Goal: Information Seeking & Learning: Find specific page/section

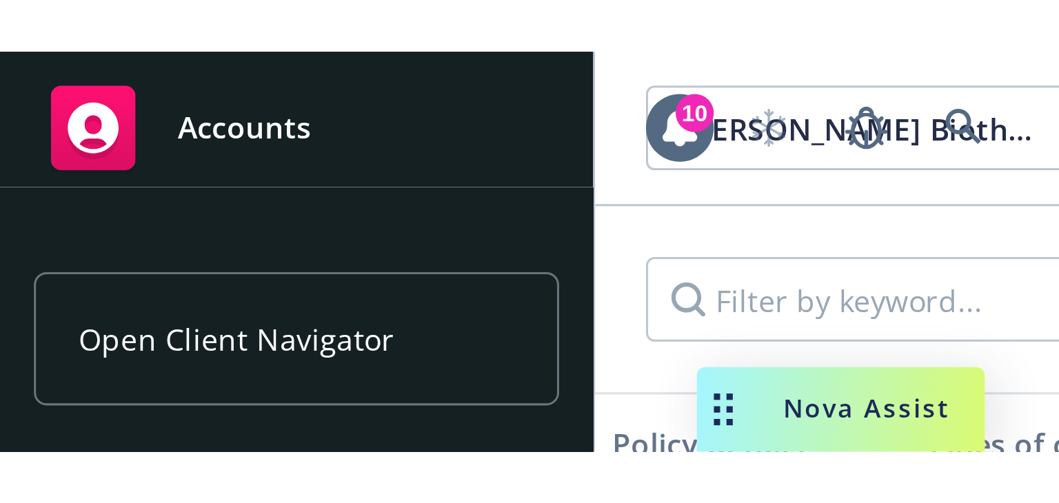
scroll to position [118, 0]
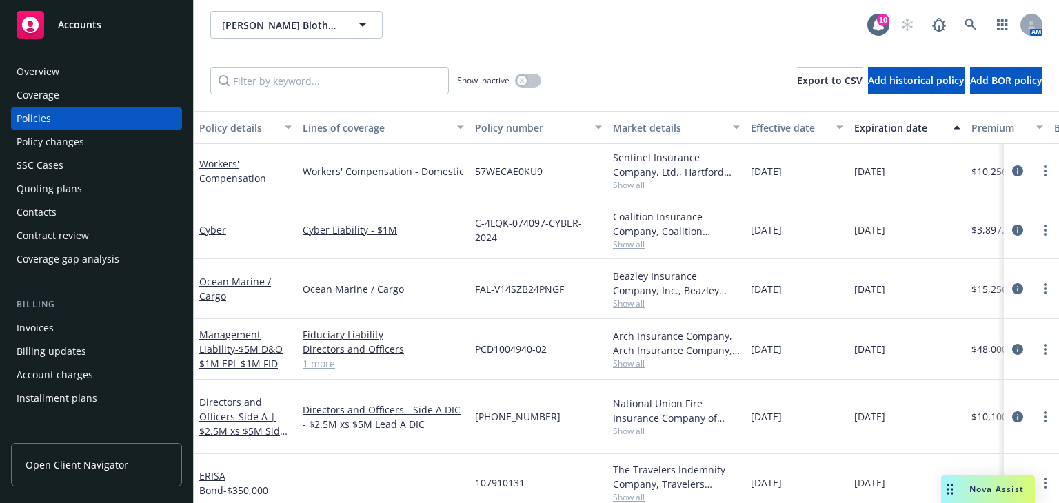
click at [71, 185] on div "Quoting plans" at bounding box center [49, 189] width 65 height 22
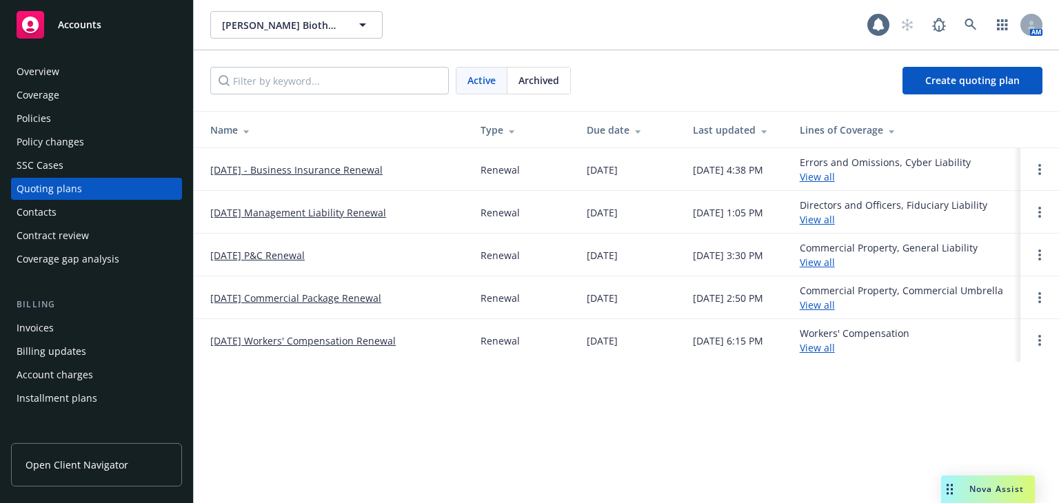
click at [252, 214] on link "10/01/25 Management Liability Renewal" at bounding box center [298, 212] width 176 height 14
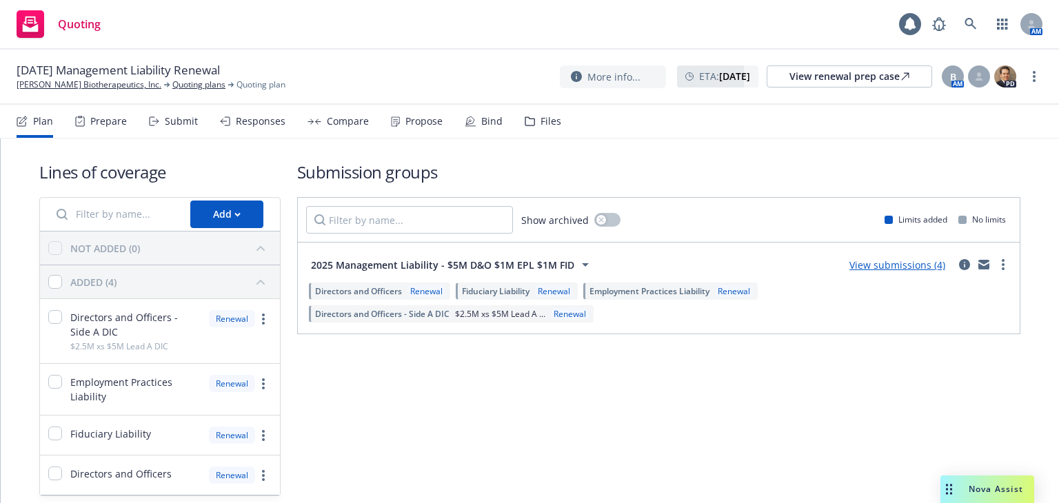
click at [544, 128] on div "Files" at bounding box center [542, 121] width 37 height 33
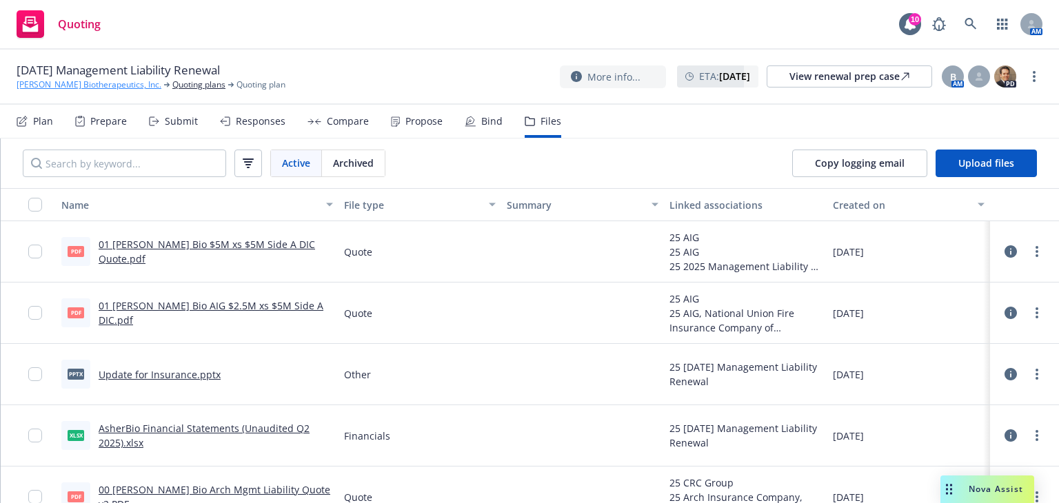
click at [65, 90] on link "[PERSON_NAME] Biotherapeutics, Inc." at bounding box center [89, 85] width 145 height 12
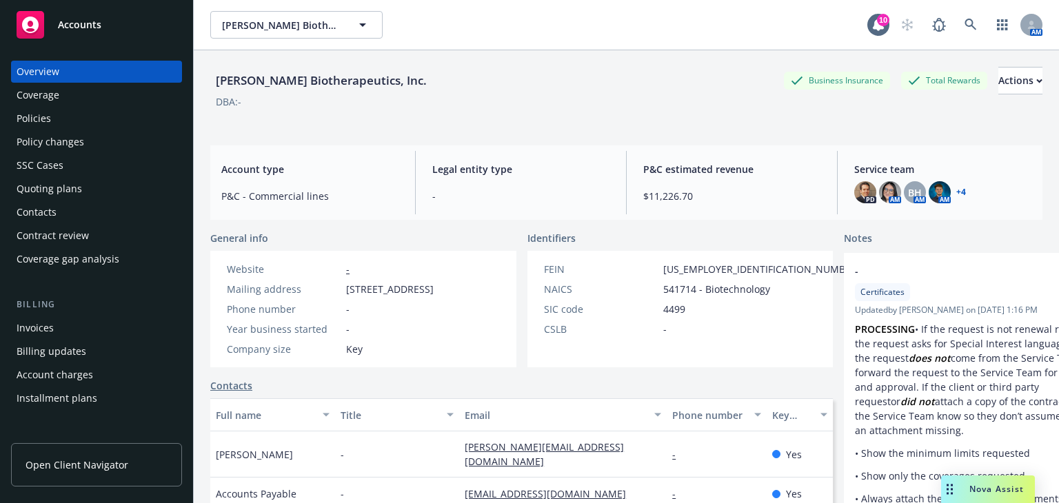
click at [113, 185] on div "Quoting plans" at bounding box center [97, 189] width 160 height 22
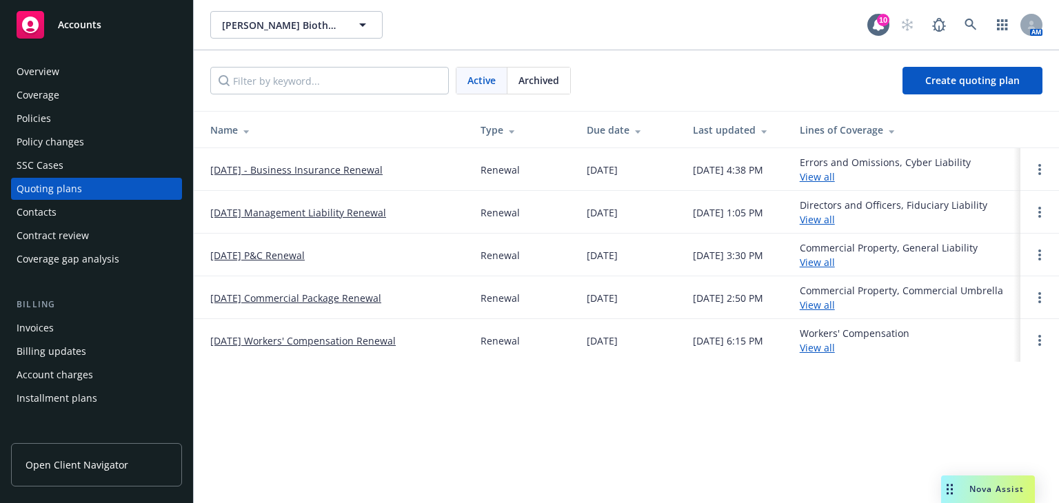
click at [116, 71] on div "Overview" at bounding box center [97, 72] width 160 height 22
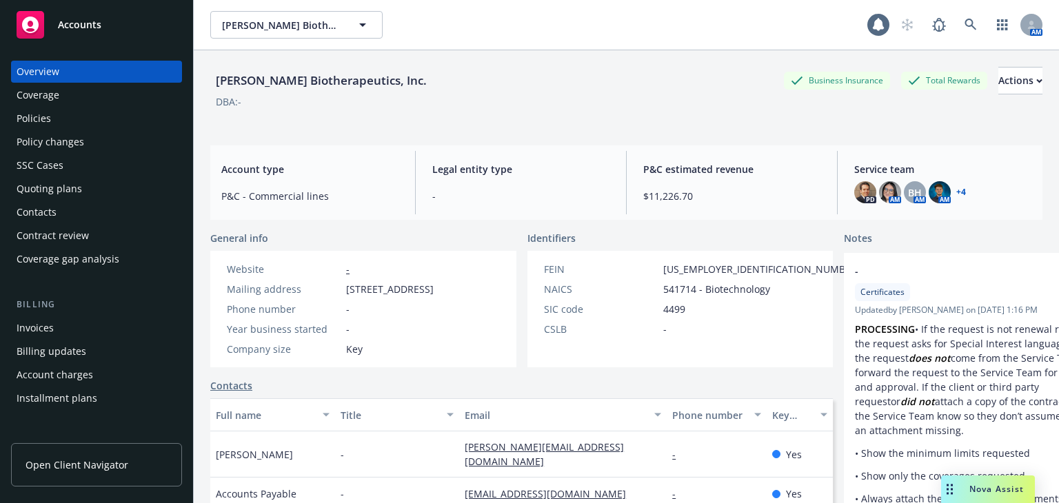
click at [110, 116] on div "Policies" at bounding box center [97, 119] width 160 height 22
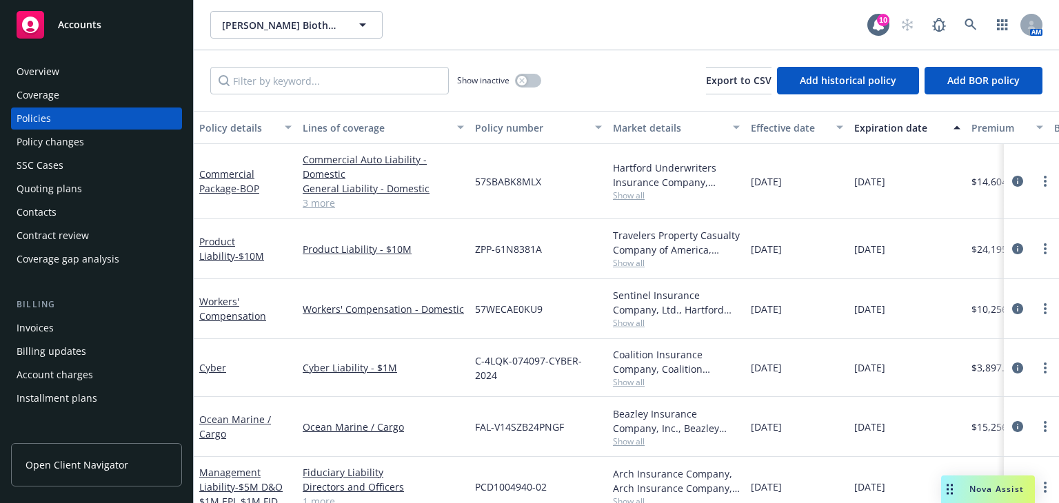
click at [629, 196] on span "Show all" at bounding box center [676, 196] width 127 height 12
click at [513, 177] on span "57SBABK8MLX" at bounding box center [508, 181] width 66 height 14
copy span "57SBABK8MLX"
click at [257, 185] on span "- BOP" at bounding box center [247, 188] width 23 height 13
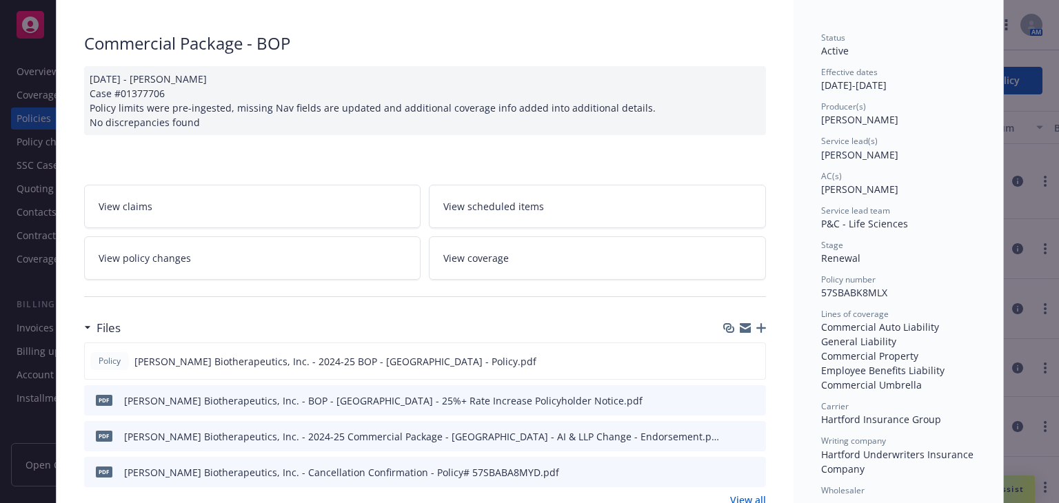
scroll to position [82, 0]
click at [750, 400] on icon "preview file" at bounding box center [752, 399] width 12 height 10
click at [748, 362] on button at bounding box center [753, 361] width 12 height 14
click at [750, 362] on icon "preview file" at bounding box center [752, 360] width 12 height 10
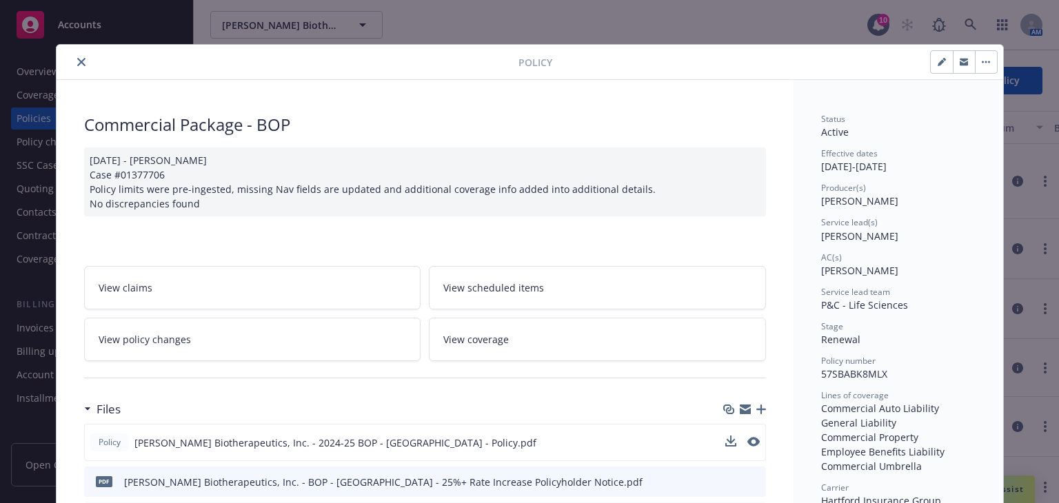
click at [77, 64] on icon "close" at bounding box center [81, 62] width 8 height 8
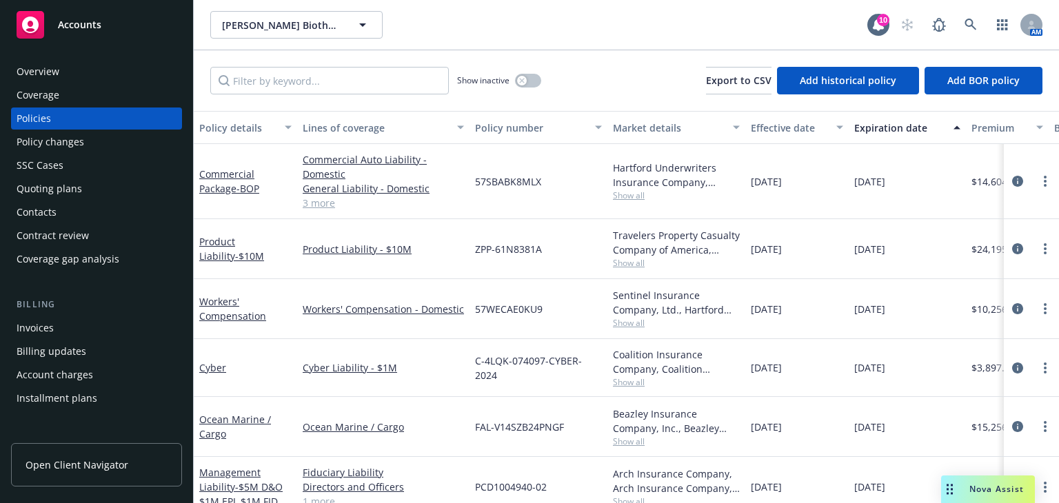
click at [622, 323] on span "Show all" at bounding box center [676, 323] width 127 height 12
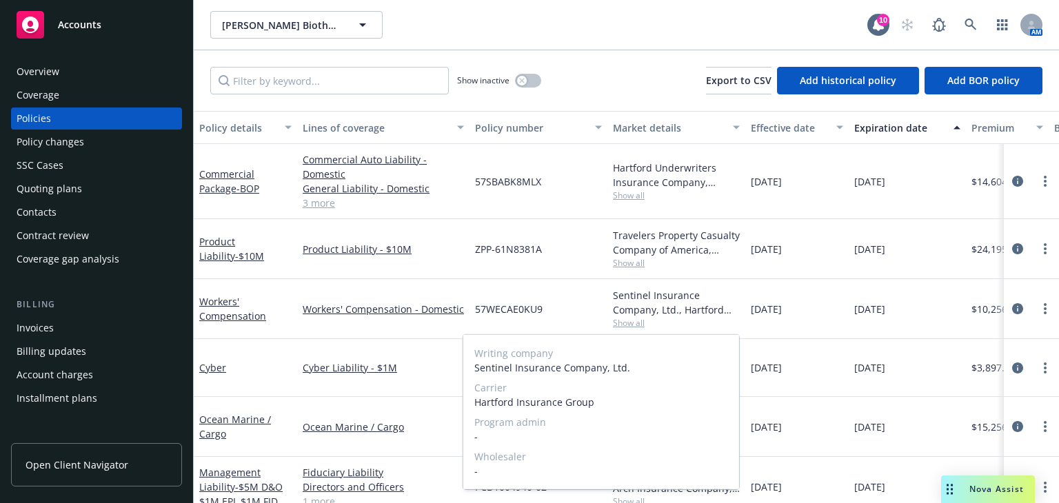
click at [622, 323] on span "Show all" at bounding box center [676, 323] width 127 height 12
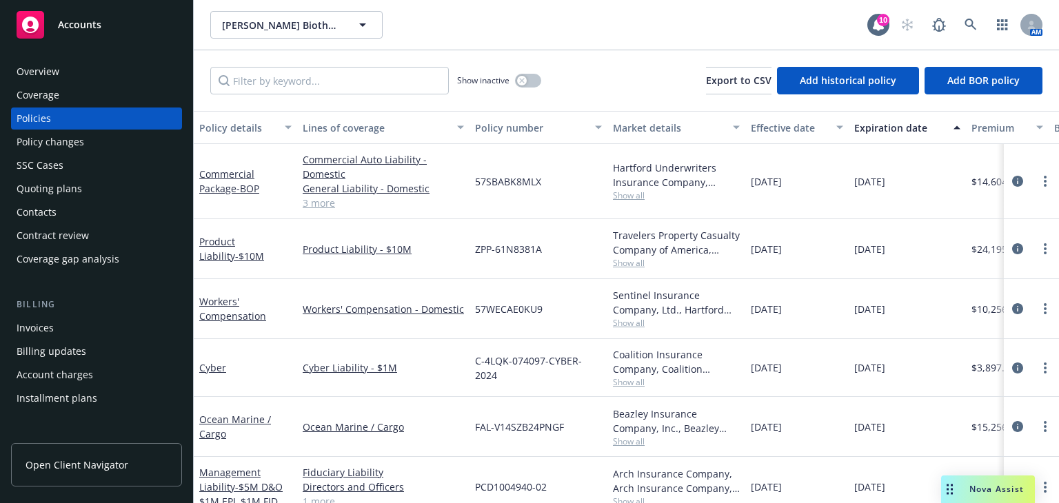
click at [512, 309] on span "57WECAE0KU9" at bounding box center [509, 309] width 68 height 14
copy span "57WECAE0KU9"
click at [245, 317] on link "Workers' Compensation" at bounding box center [232, 309] width 67 height 28
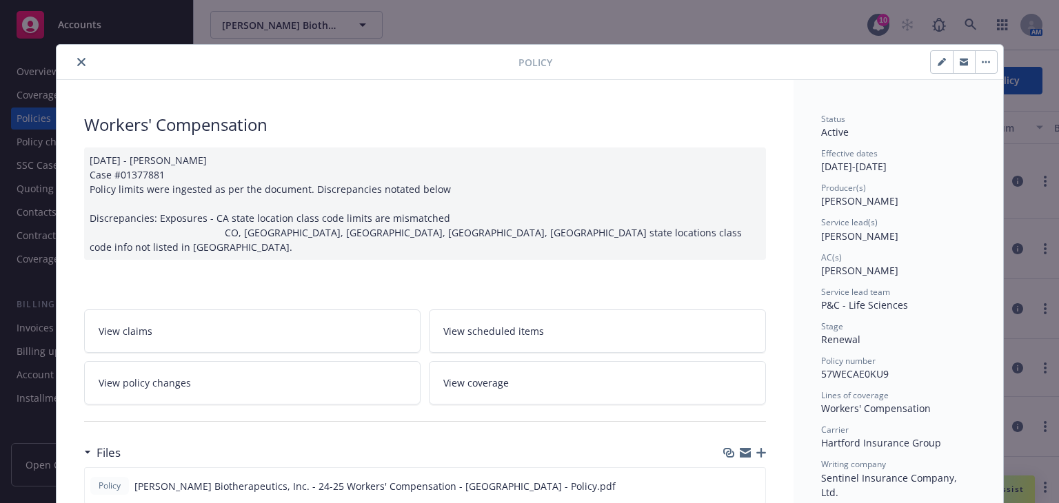
click at [77, 64] on icon "close" at bounding box center [81, 62] width 8 height 8
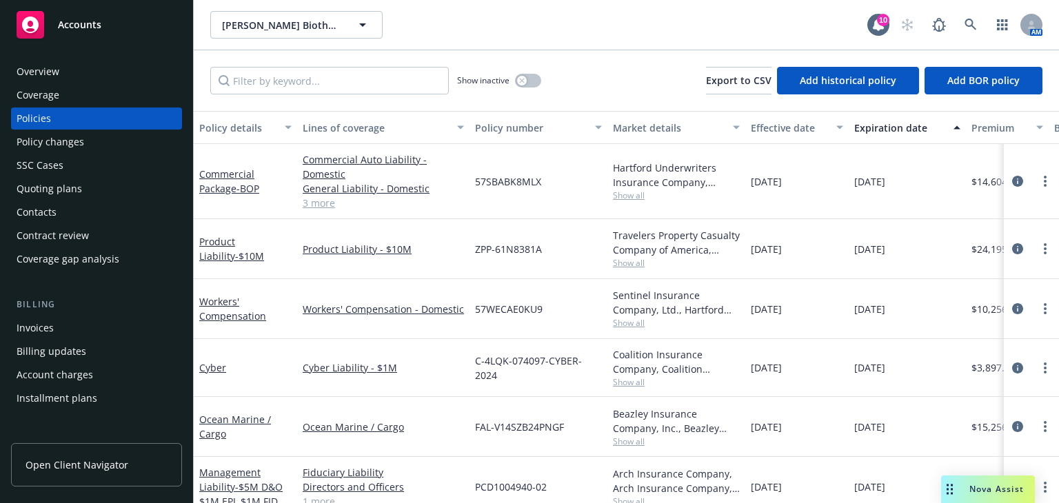
scroll to position [212, 0]
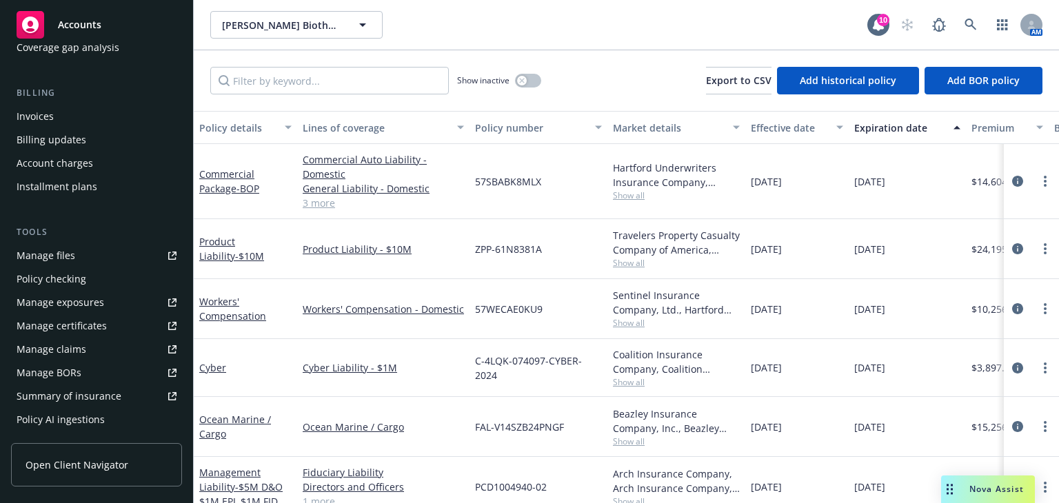
click at [91, 263] on link "Manage files" at bounding box center [96, 256] width 171 height 22
click at [631, 263] on span "Show all" at bounding box center [676, 263] width 127 height 12
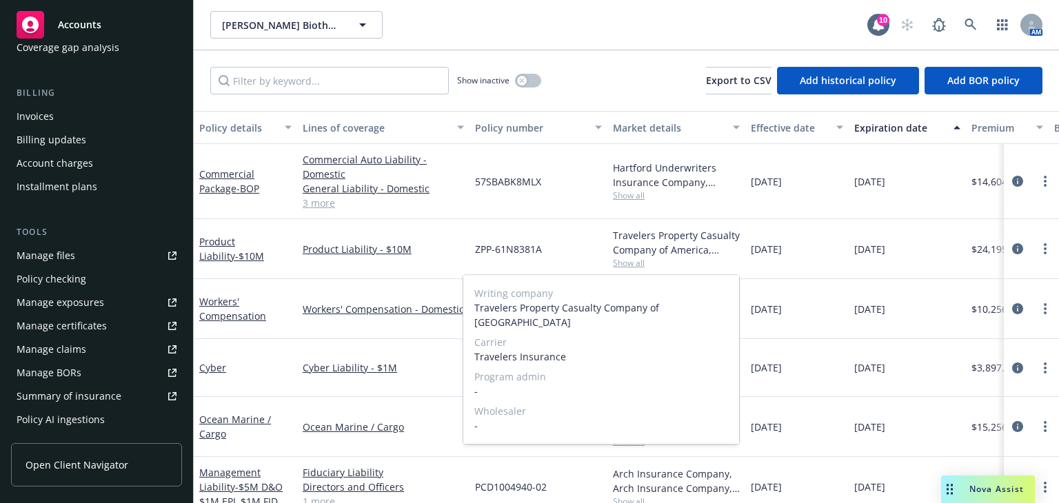
click at [631, 263] on span "Show all" at bounding box center [676, 263] width 127 height 12
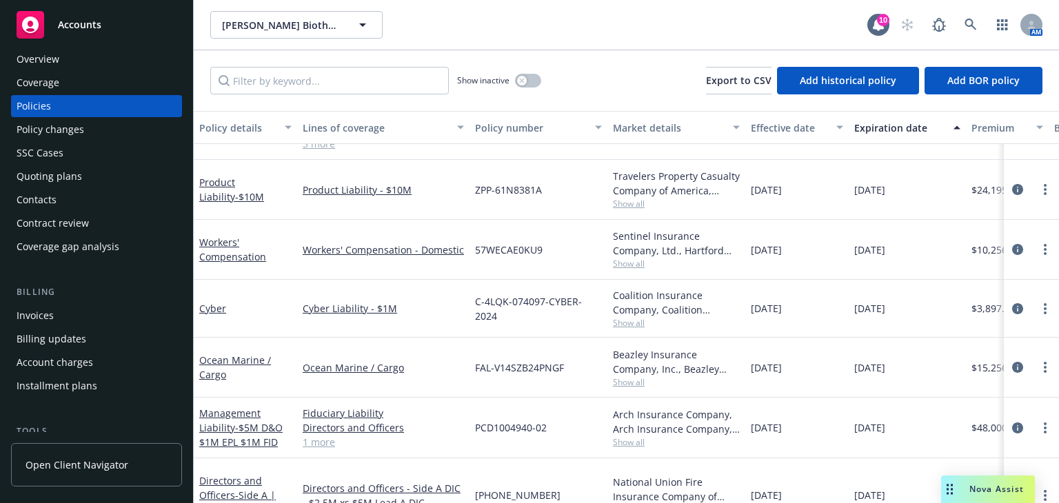
scroll to position [0, 0]
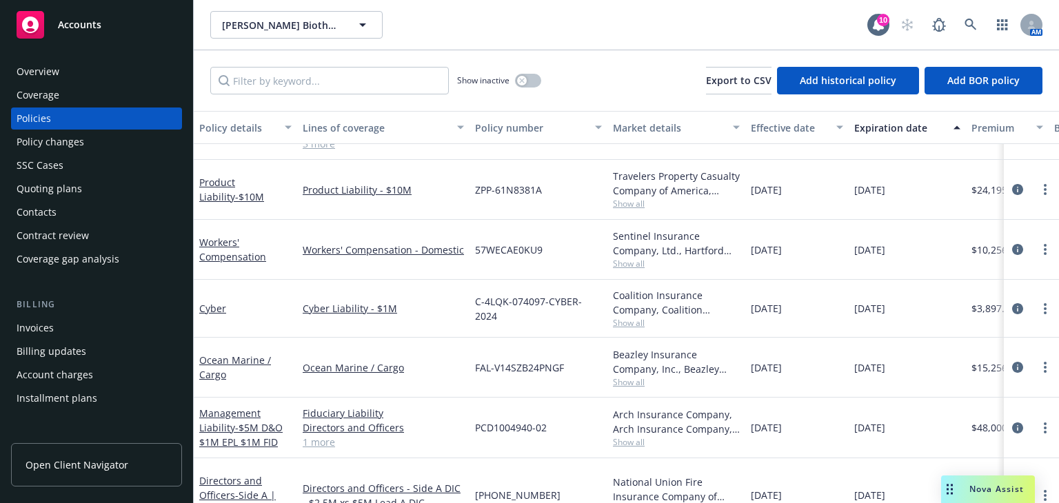
click at [130, 73] on div "Overview" at bounding box center [97, 72] width 160 height 22
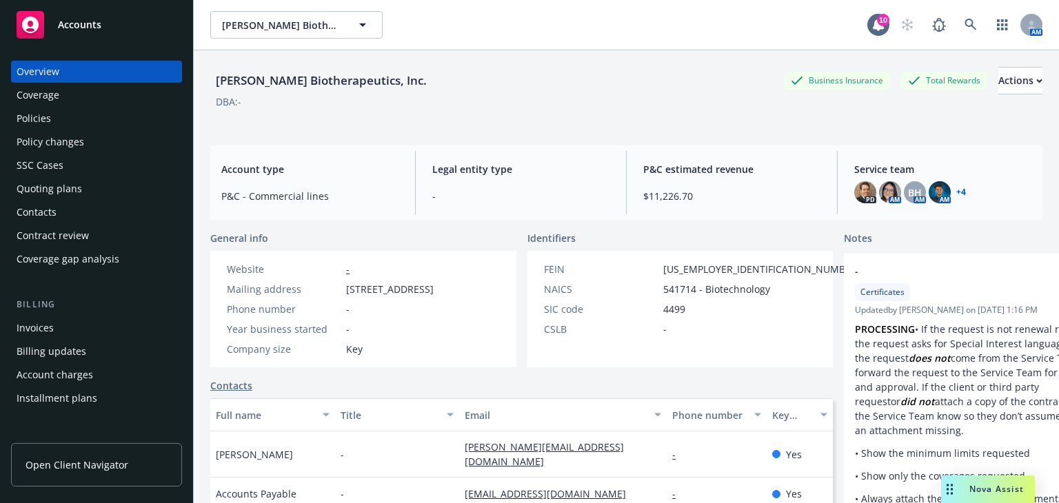
click at [956, 192] on link "+ 4" at bounding box center [961, 192] width 10 height 8
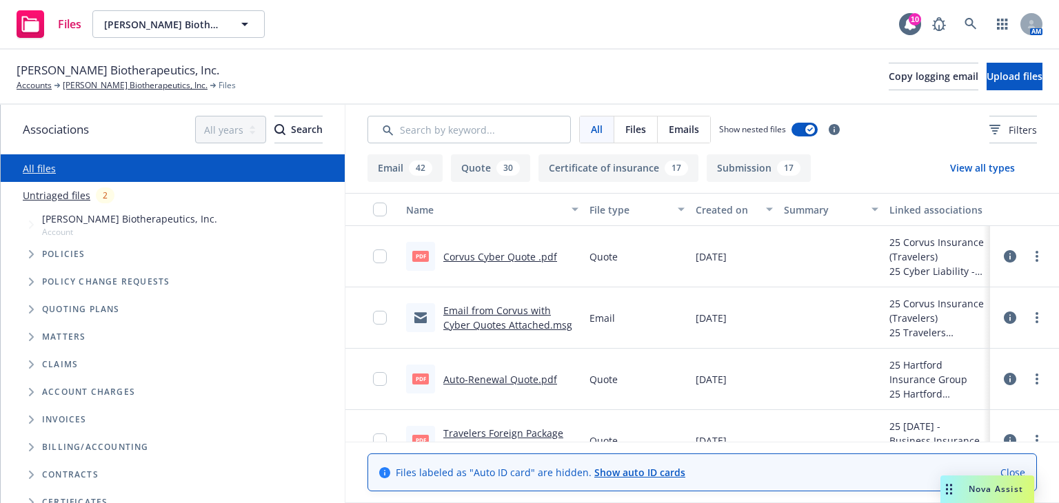
click at [509, 323] on link "Email from Corvus with Cyber Quotes Attached.msg" at bounding box center [507, 318] width 129 height 28
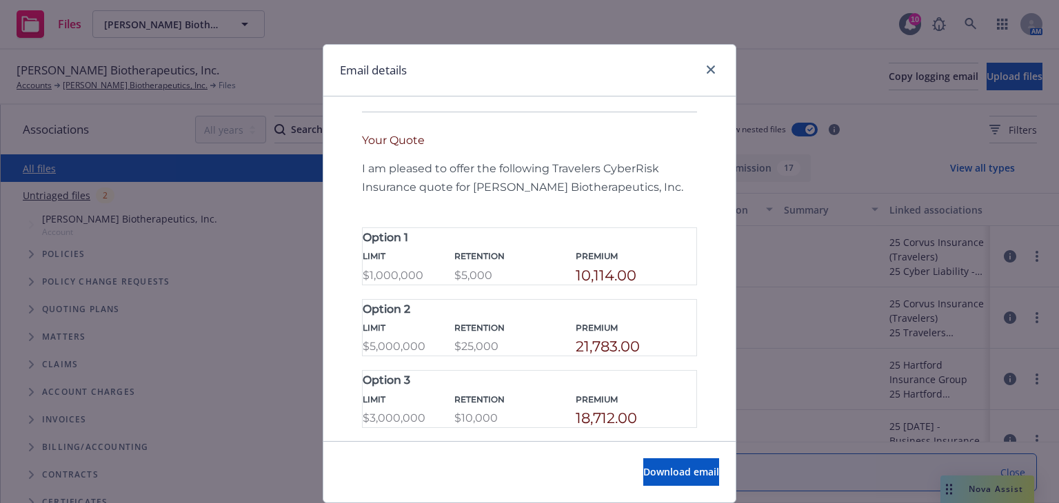
scroll to position [402, 0]
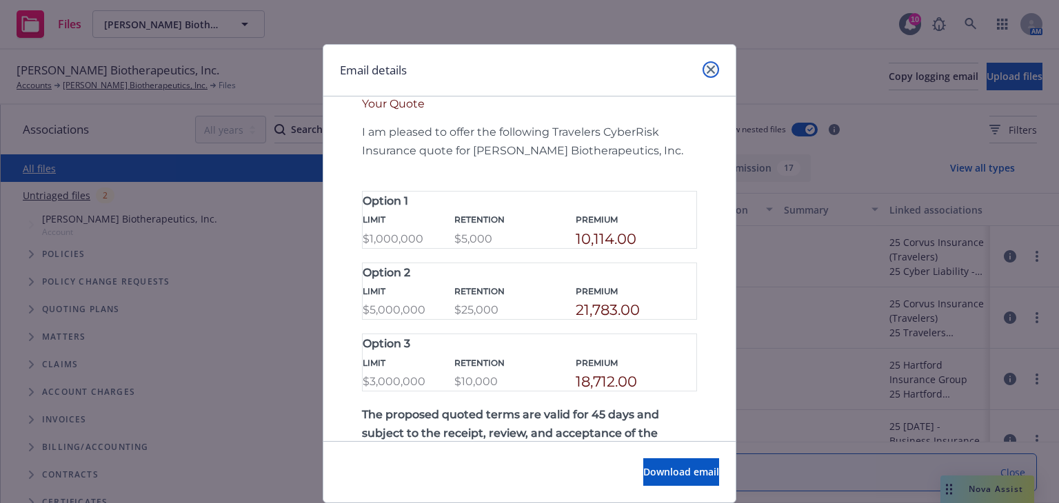
click at [706, 72] on icon "close" at bounding box center [710, 69] width 8 height 8
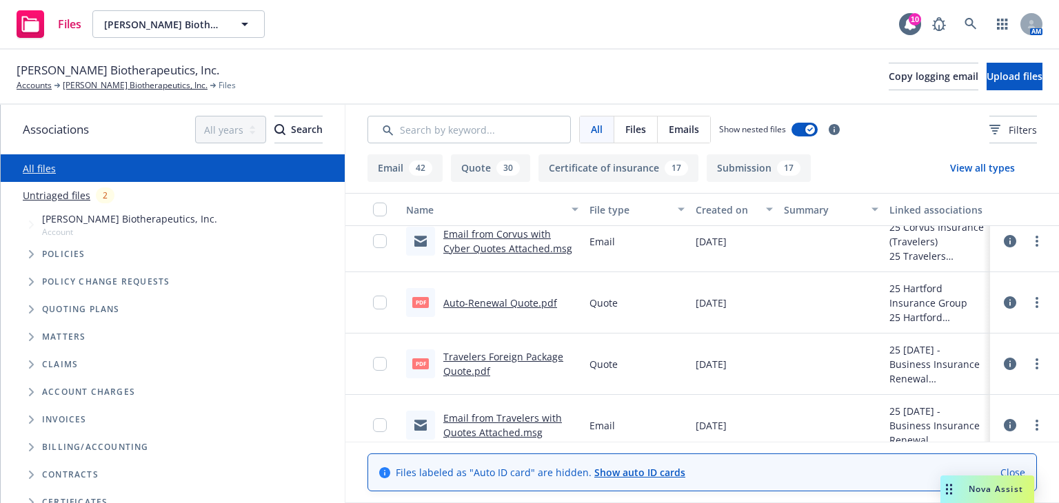
scroll to position [77, 0]
click at [509, 301] on link "Auto-Renewal Quote.pdf" at bounding box center [500, 302] width 114 height 13
click at [553, 352] on link "Travelers Foreign Package Quote.pdf" at bounding box center [503, 363] width 120 height 28
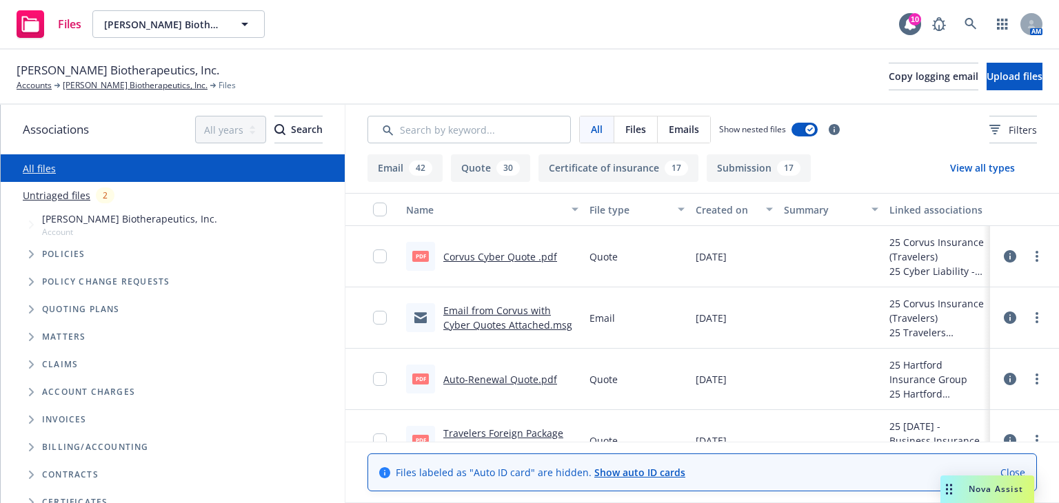
scroll to position [0, 0]
click at [459, 262] on link "Corvus Cyber Quote .pdf" at bounding box center [500, 256] width 114 height 13
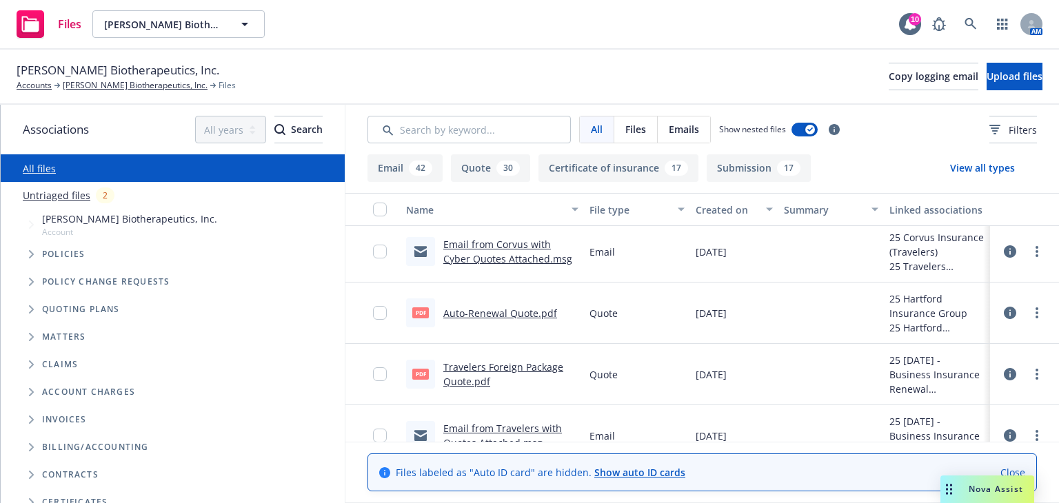
scroll to position [116, 0]
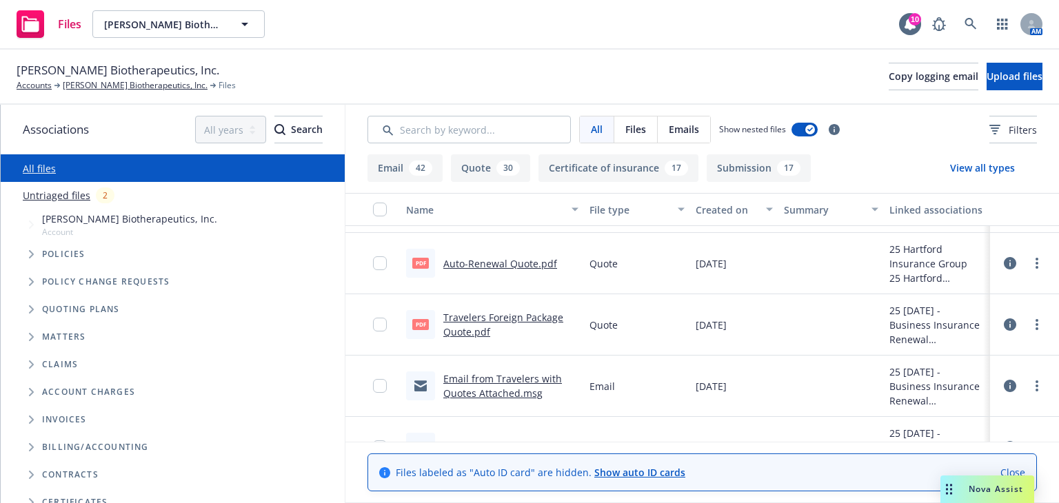
click at [452, 376] on link "Email from Travelers with Quotes Attached.msg" at bounding box center [502, 386] width 119 height 28
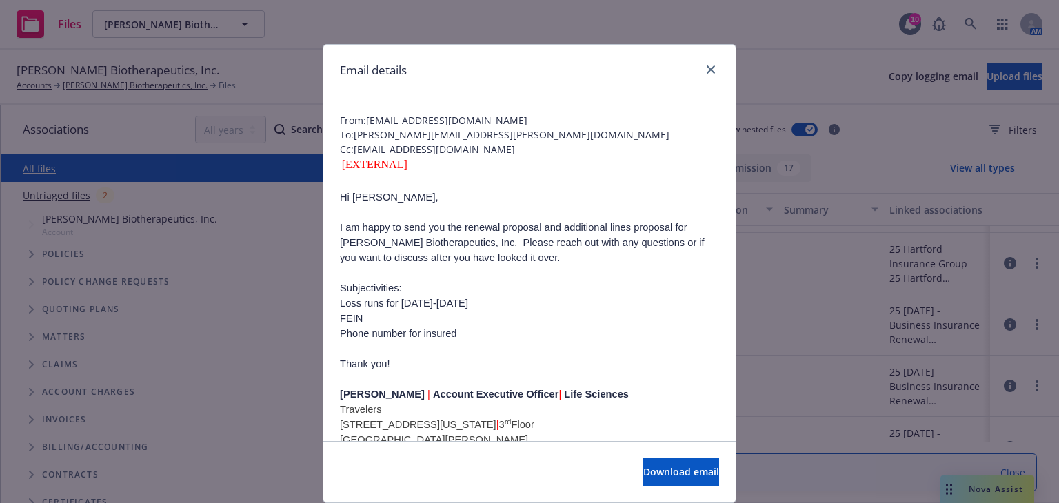
scroll to position [28, 0]
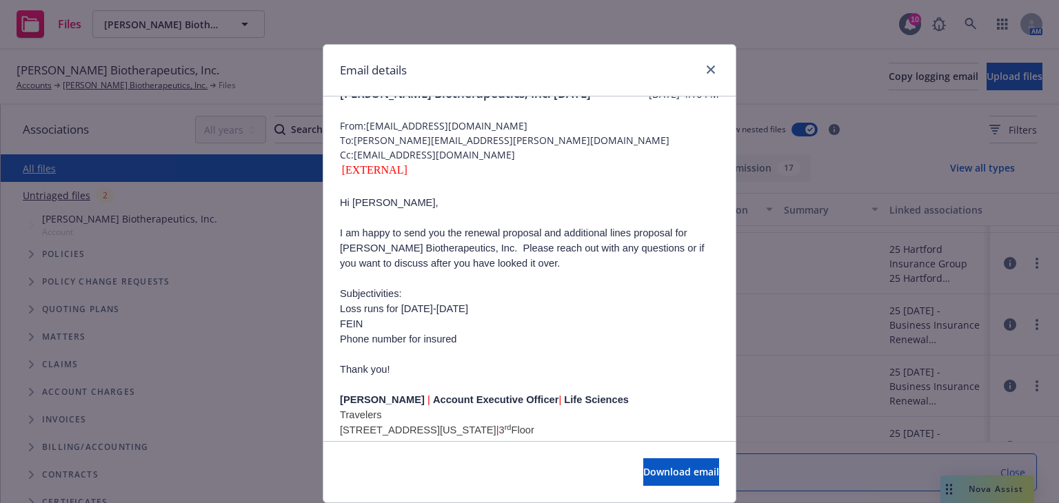
click at [708, 80] on div "Email details" at bounding box center [529, 71] width 412 height 52
click at [706, 72] on icon "close" at bounding box center [710, 69] width 8 height 8
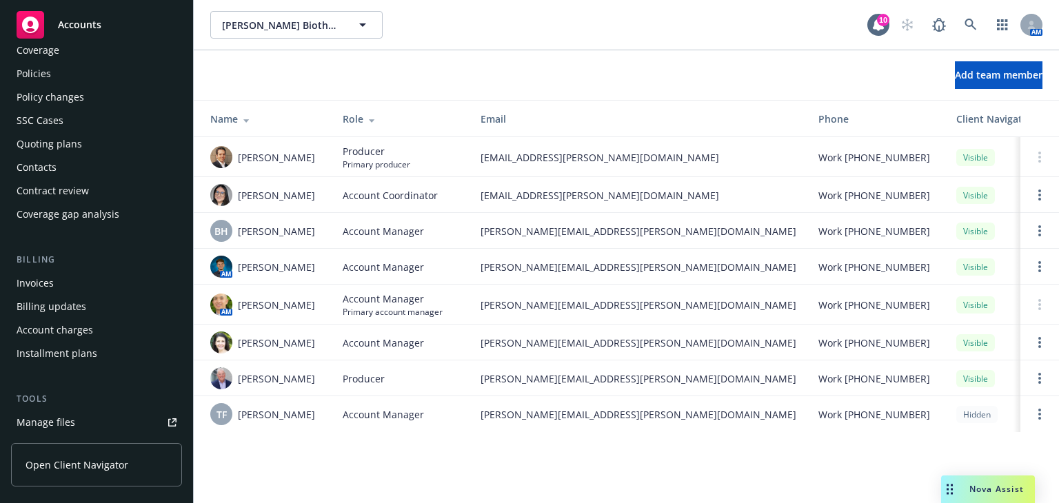
scroll to position [44, 0]
click at [93, 420] on link "Manage files" at bounding box center [96, 423] width 171 height 22
click at [961, 21] on link at bounding box center [971, 25] width 28 height 28
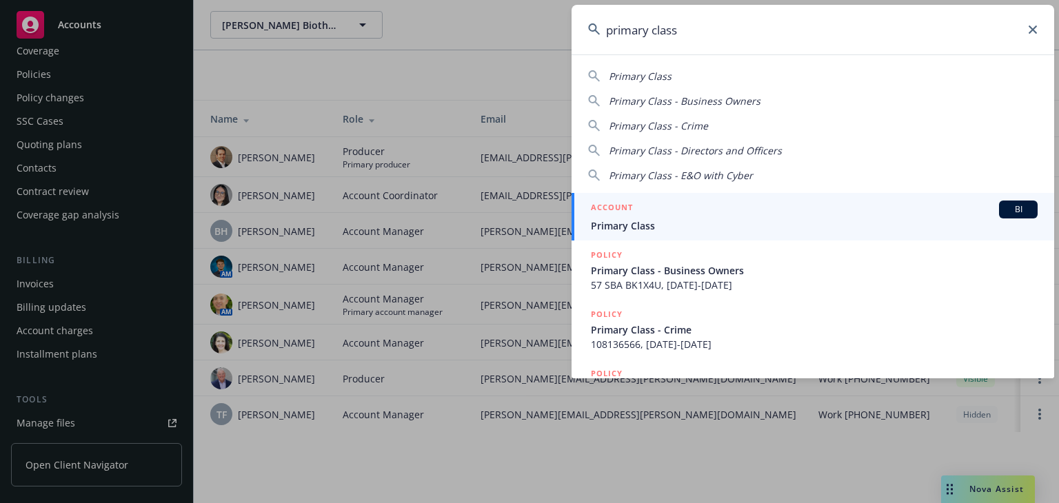
type input "primary class"
click at [793, 216] on div "ACCOUNT BI" at bounding box center [814, 210] width 447 height 18
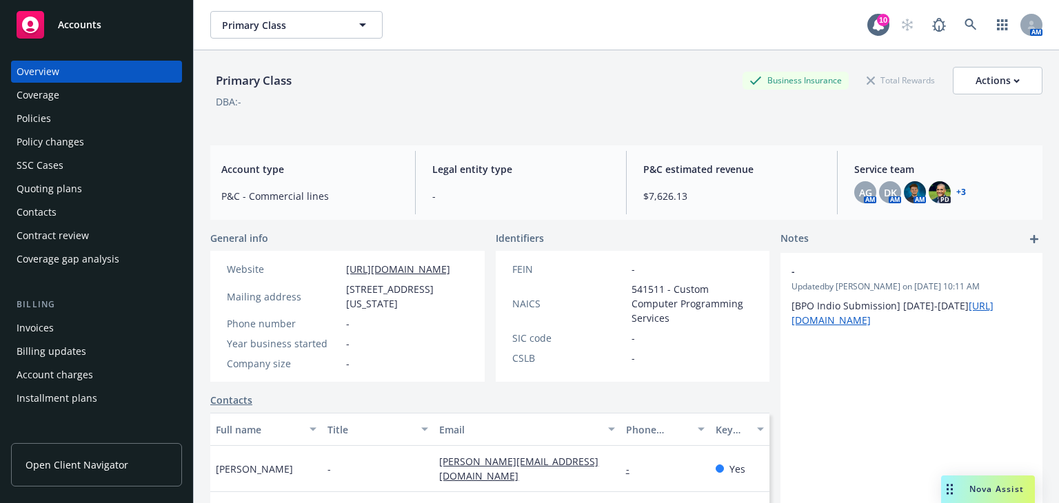
click at [50, 116] on div "Policies" at bounding box center [97, 119] width 160 height 22
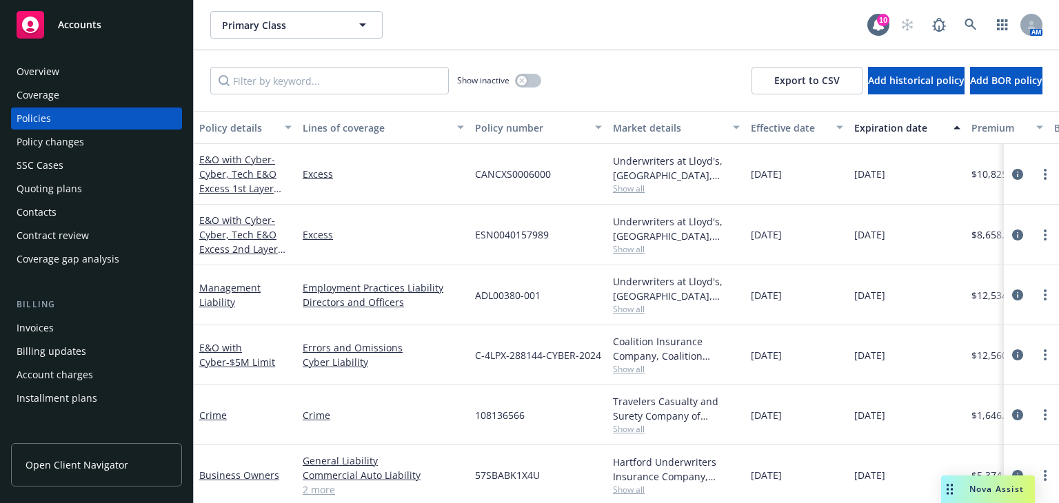
click at [90, 67] on div "Overview" at bounding box center [97, 72] width 160 height 22
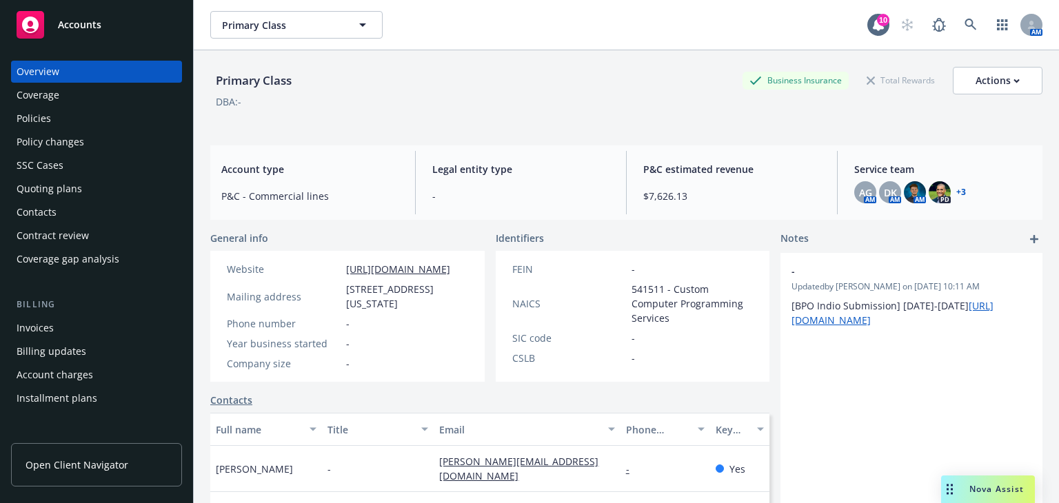
click at [956, 192] on link "+ 3" at bounding box center [961, 192] width 10 height 8
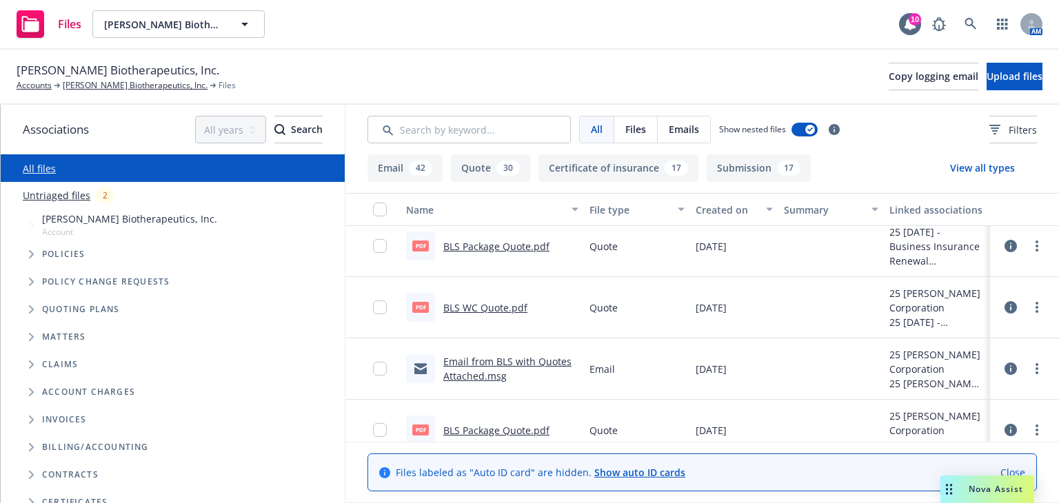
scroll to position [314, 0]
click at [462, 365] on link "Email from BLS with Quotes Attached.msg" at bounding box center [507, 369] width 128 height 28
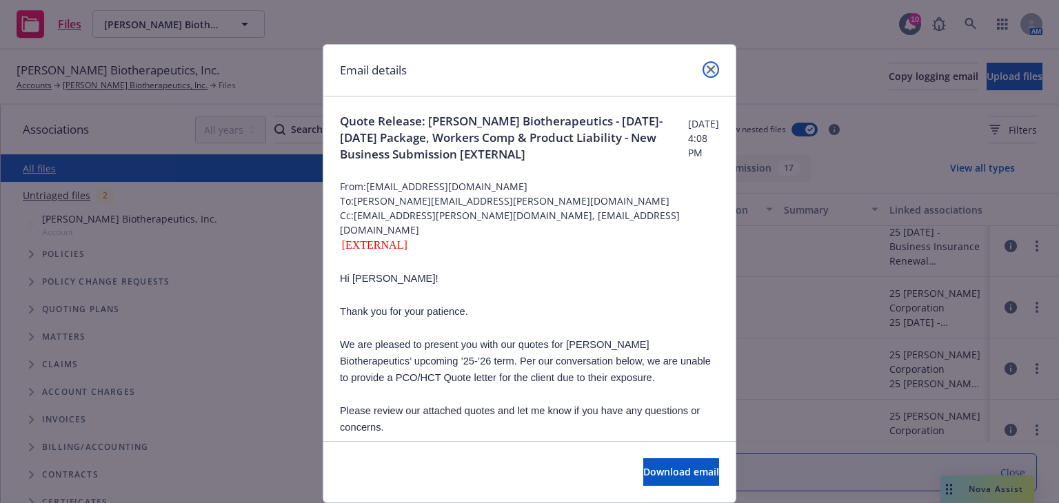
click at [706, 72] on icon "close" at bounding box center [710, 69] width 8 height 8
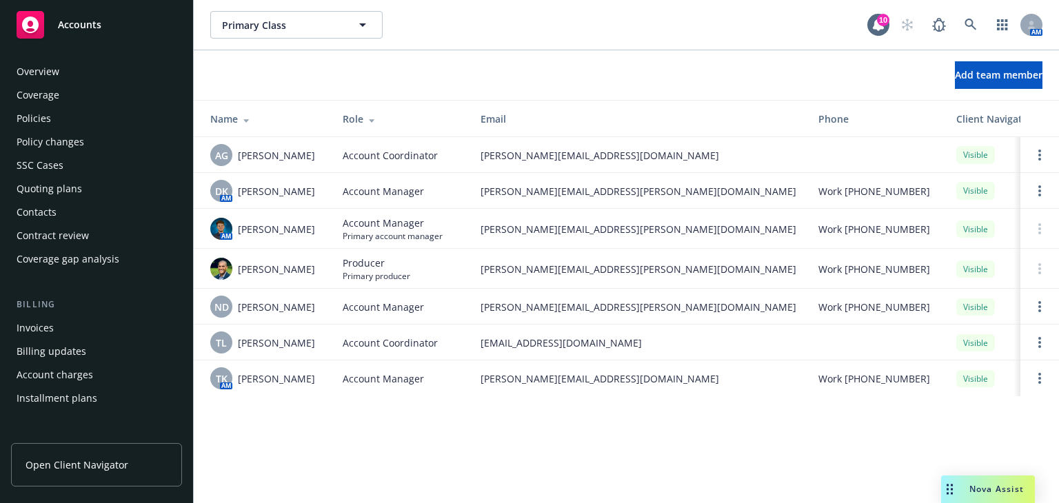
click at [94, 75] on div "Overview" at bounding box center [97, 72] width 160 height 22
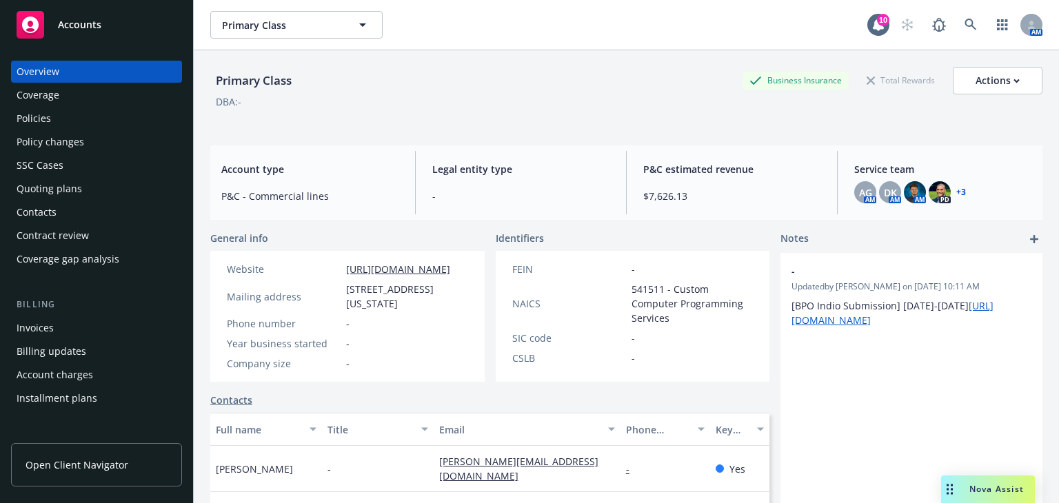
click at [102, 114] on div "Policies" at bounding box center [97, 119] width 160 height 22
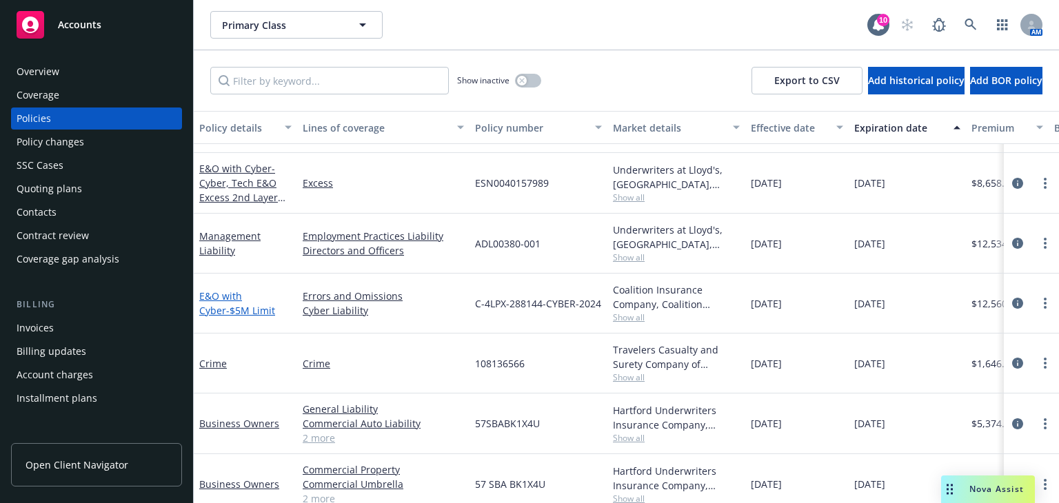
scroll to position [73, 0]
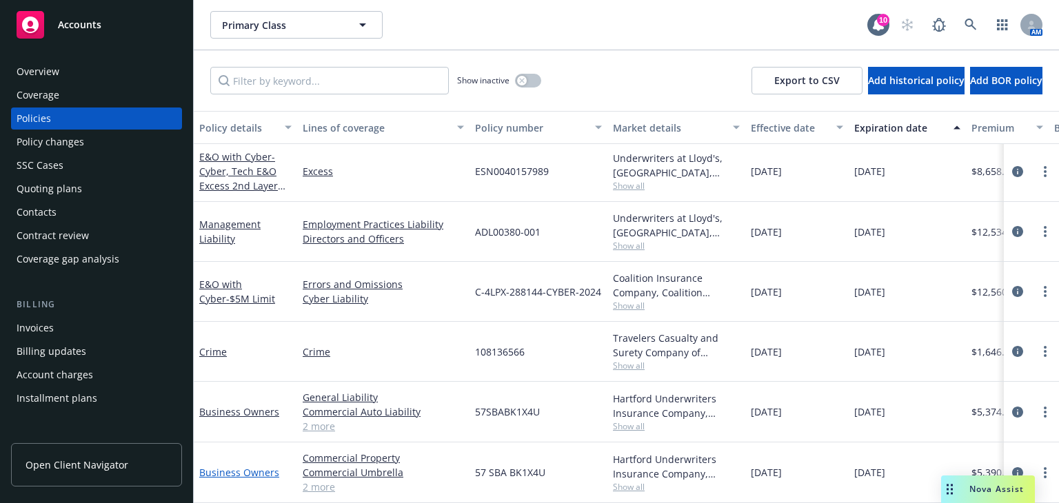
click at [236, 466] on link "Business Owners" at bounding box center [239, 472] width 80 height 13
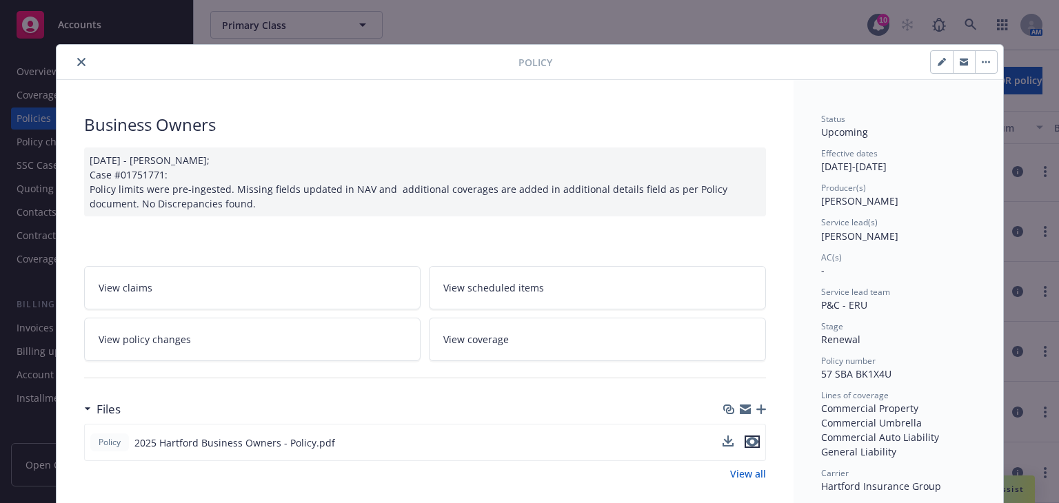
click at [747, 442] on icon "preview file" at bounding box center [752, 442] width 12 height 10
click at [78, 59] on icon "close" at bounding box center [81, 62] width 8 height 8
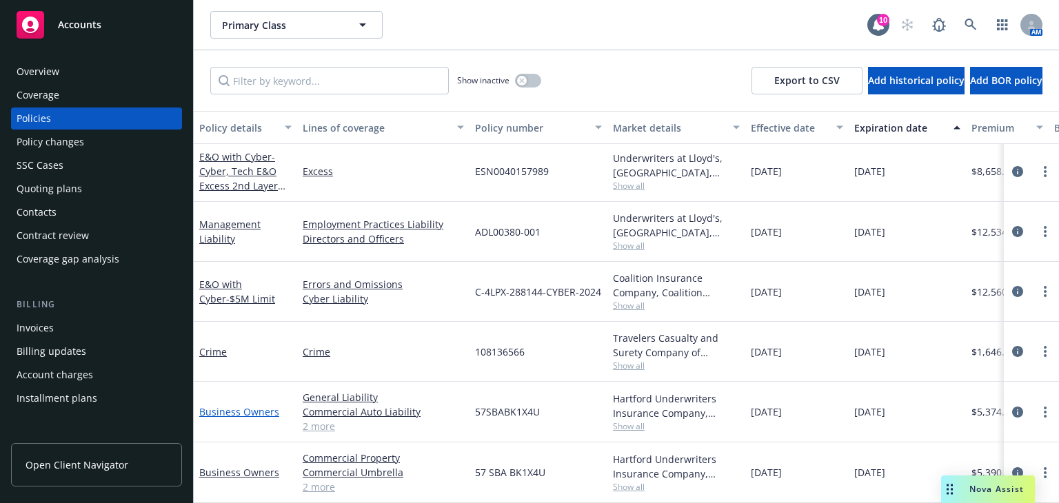
click at [237, 405] on link "Business Owners" at bounding box center [239, 411] width 80 height 13
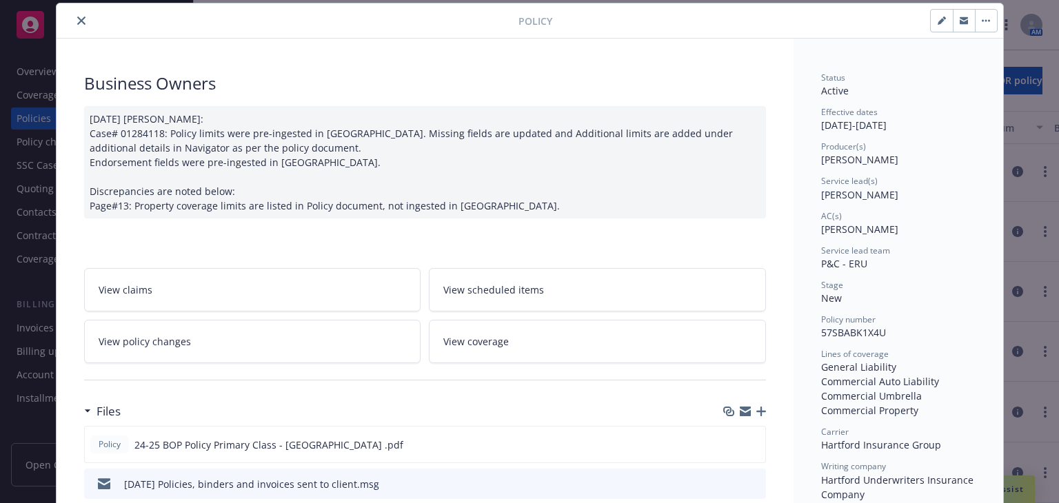
scroll to position [178, 0]
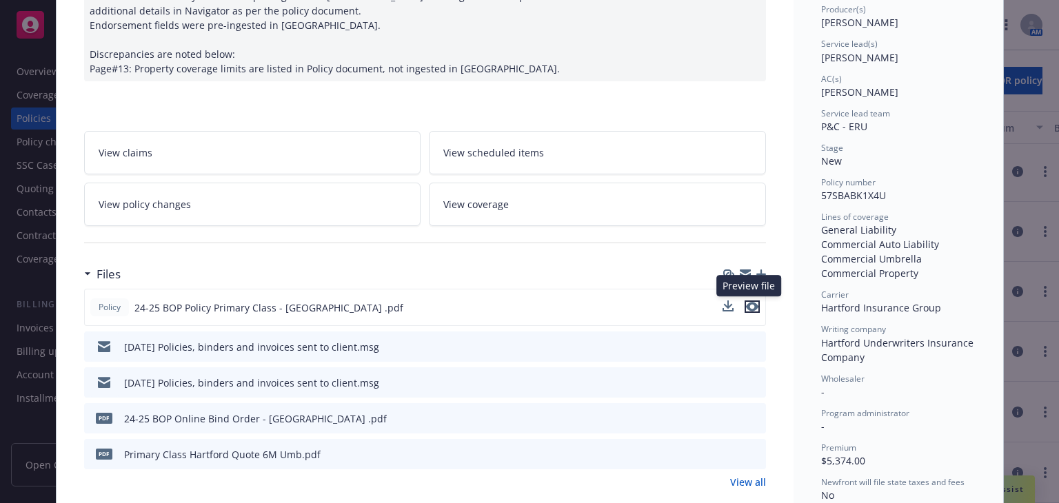
click at [750, 306] on icon "preview file" at bounding box center [752, 307] width 12 height 10
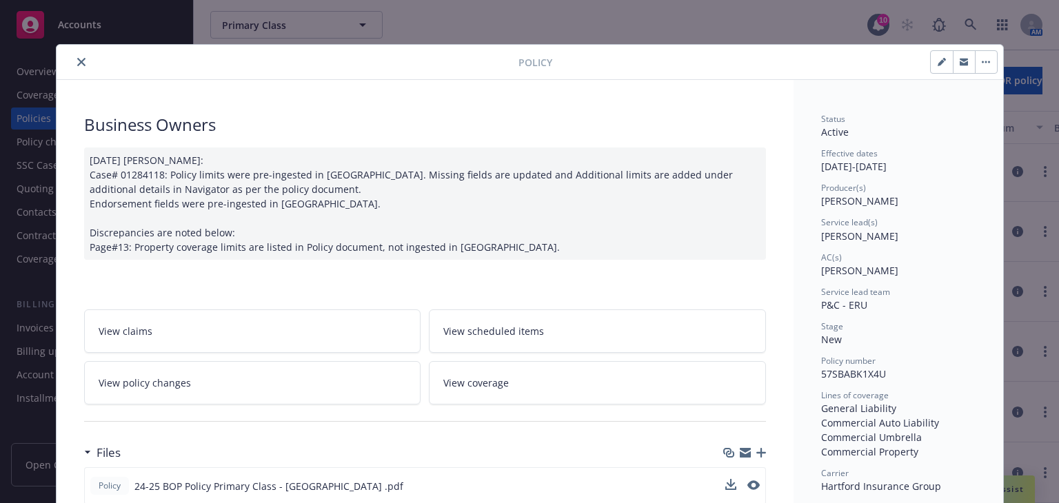
click at [74, 66] on button "close" at bounding box center [81, 62] width 17 height 17
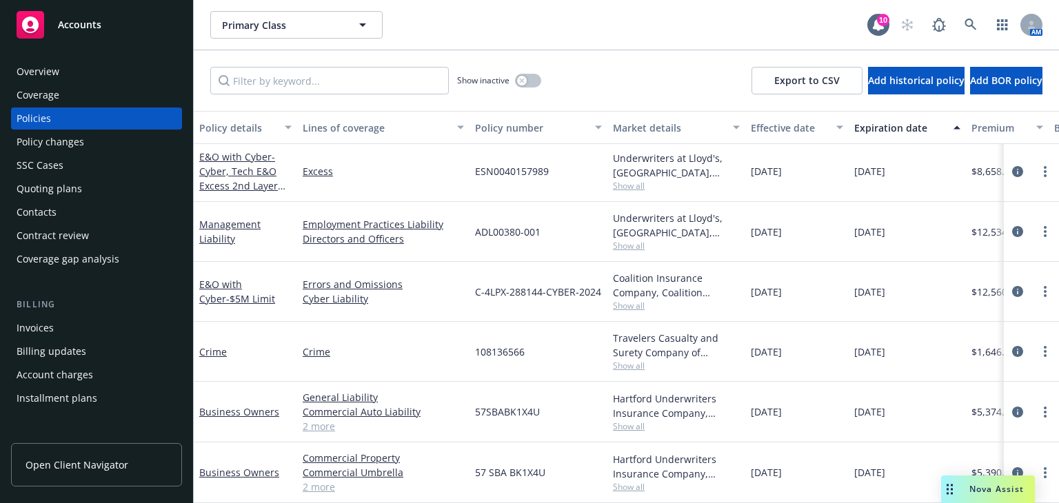
click at [517, 465] on span "57 SBA BK1X4U" at bounding box center [510, 472] width 70 height 14
copy span "57 SBA BK1X4U"
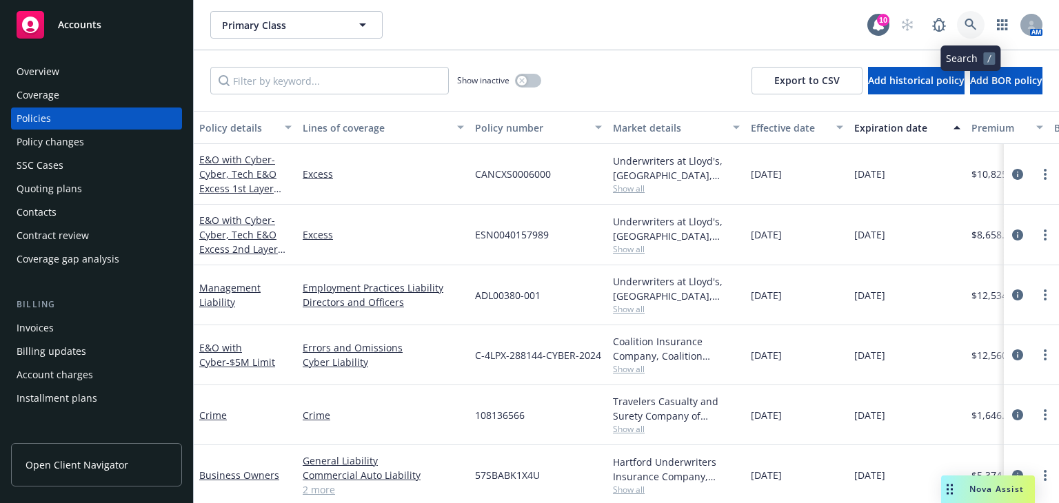
click at [964, 25] on icon at bounding box center [970, 25] width 12 height 12
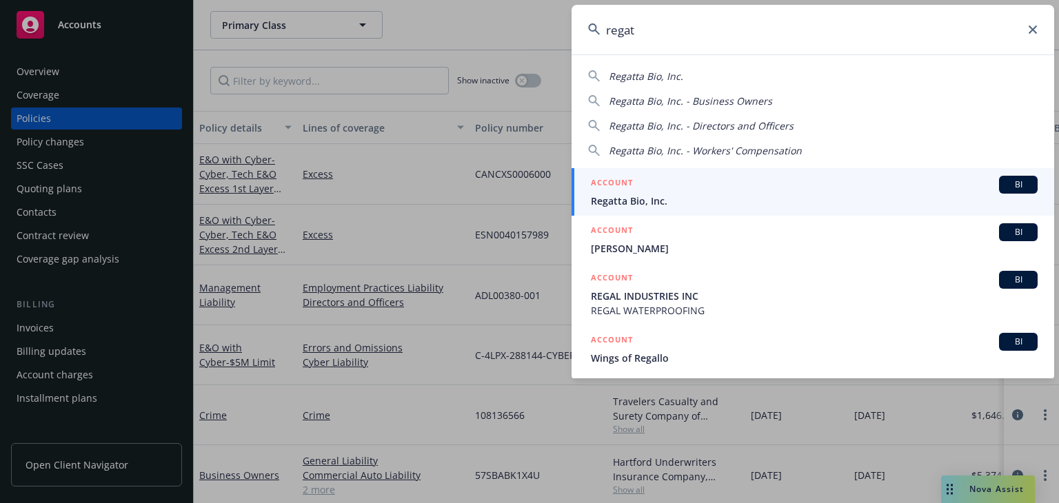
type input "regat"
click at [715, 190] on div "ACCOUNT BI" at bounding box center [814, 185] width 447 height 18
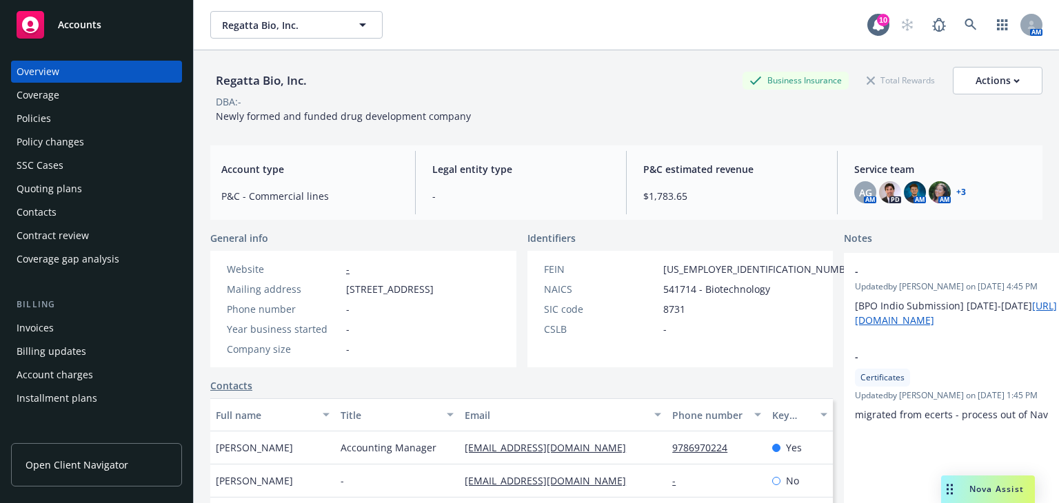
click at [123, 118] on div "Policies" at bounding box center [97, 119] width 160 height 22
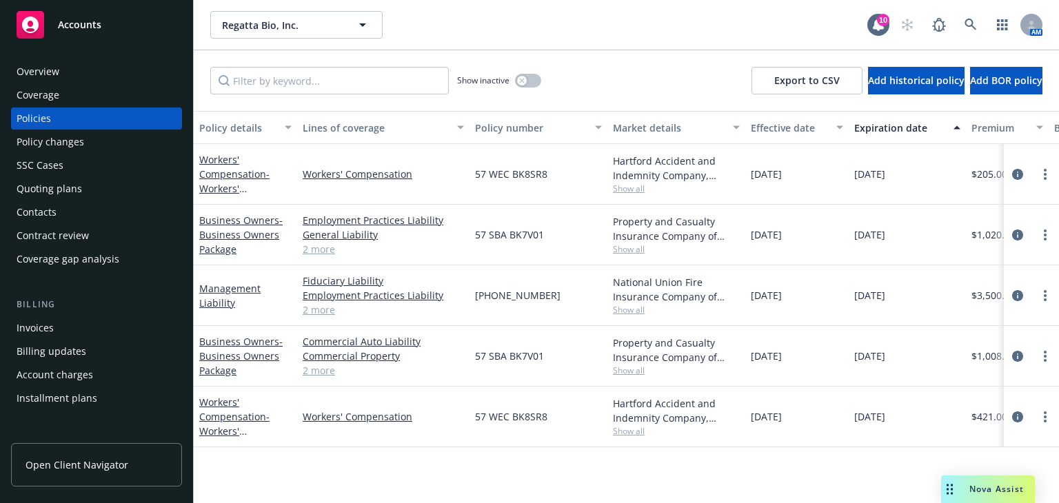
click at [91, 74] on div "Overview" at bounding box center [97, 72] width 160 height 22
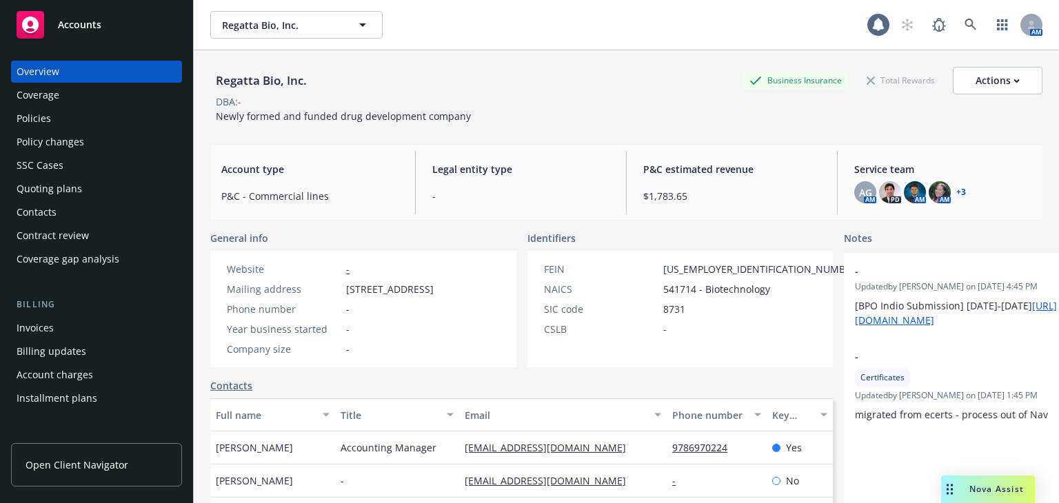
click at [87, 123] on div "Policies" at bounding box center [97, 119] width 160 height 22
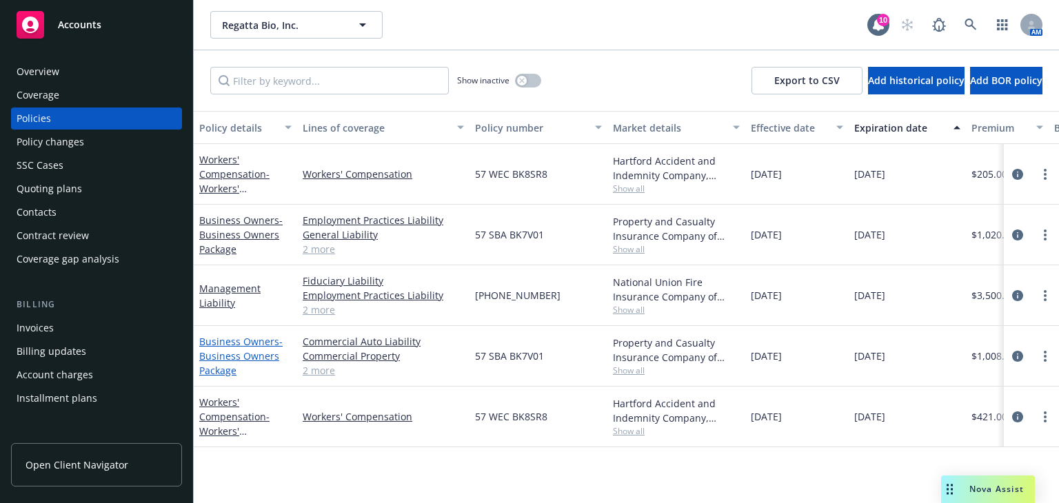
click at [240, 360] on span "- Business Owners Package" at bounding box center [240, 356] width 83 height 42
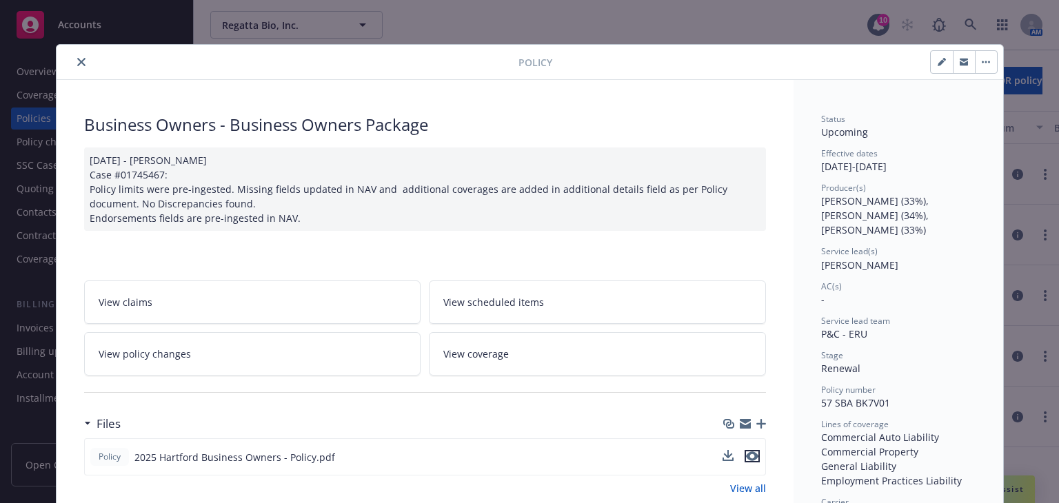
click at [746, 456] on icon "preview file" at bounding box center [752, 456] width 12 height 10
click at [66, 59] on div at bounding box center [290, 62] width 456 height 17
click at [77, 62] on icon "close" at bounding box center [81, 62] width 8 height 8
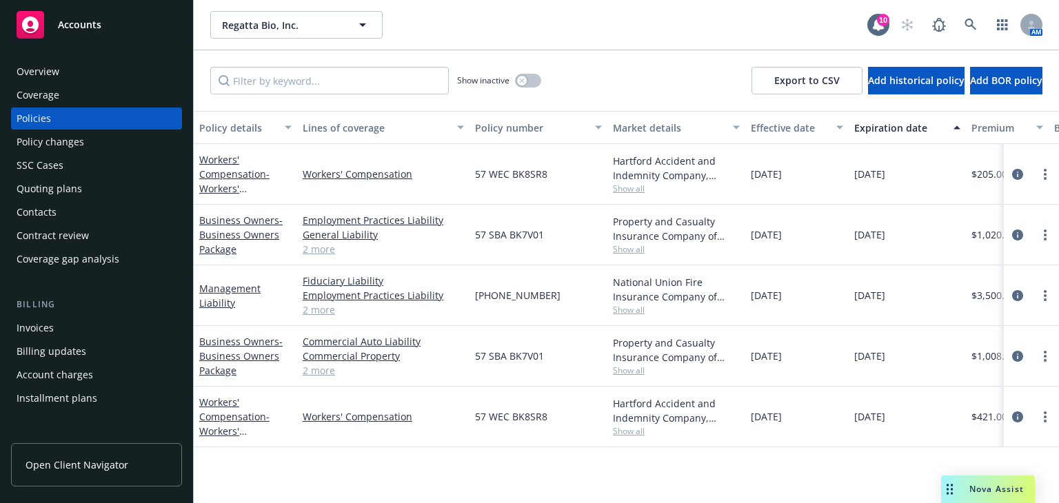
click at [499, 358] on span "57 SBA BK7V01" at bounding box center [509, 356] width 69 height 14
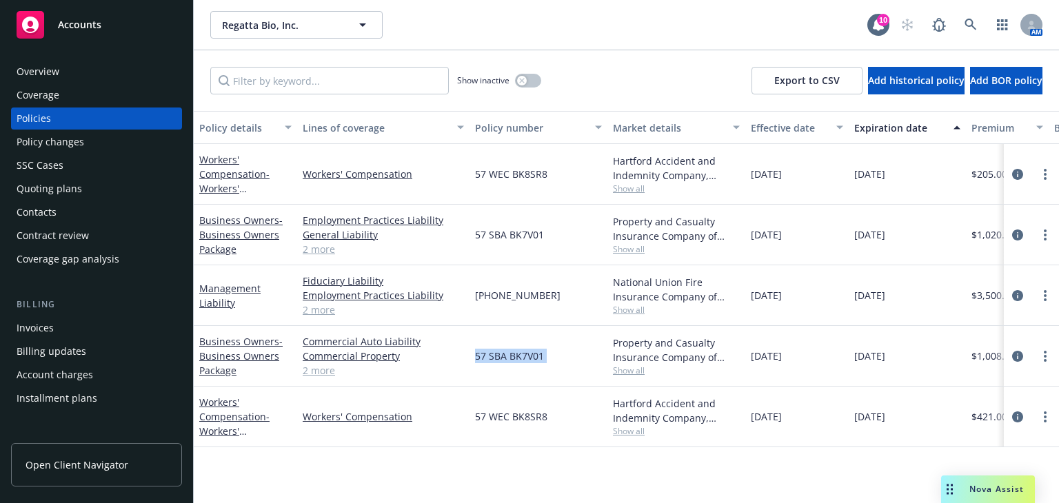
click at [499, 358] on span "57 SBA BK7V01" at bounding box center [509, 356] width 69 height 14
copy span "57 SBA BK7V01"
click at [229, 416] on link "Workers' Compensation - Workers' Compensation" at bounding box center [234, 424] width 70 height 57
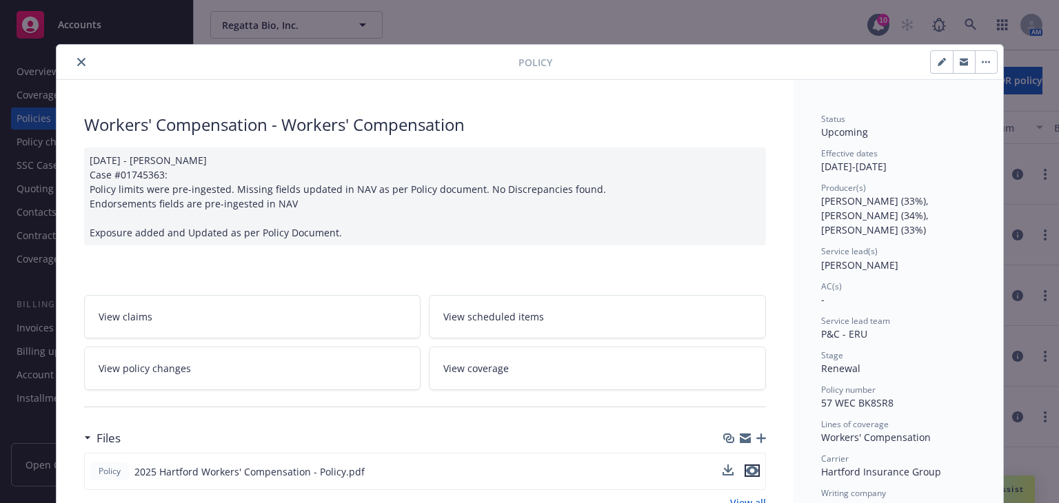
click at [746, 467] on icon "preview file" at bounding box center [752, 471] width 12 height 10
click at [77, 64] on icon "close" at bounding box center [81, 62] width 8 height 8
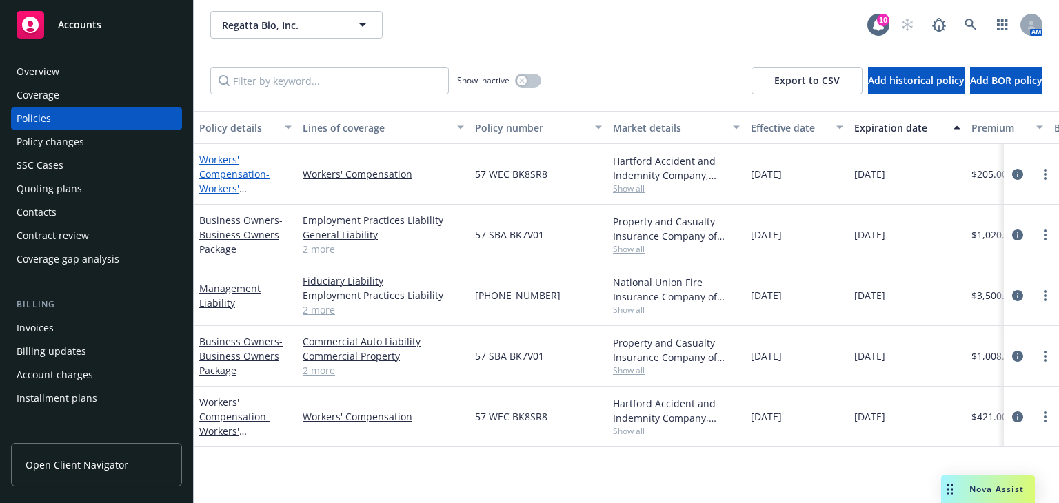
click at [259, 170] on link "Workers' Compensation - Workers' Compensation" at bounding box center [234, 181] width 70 height 57
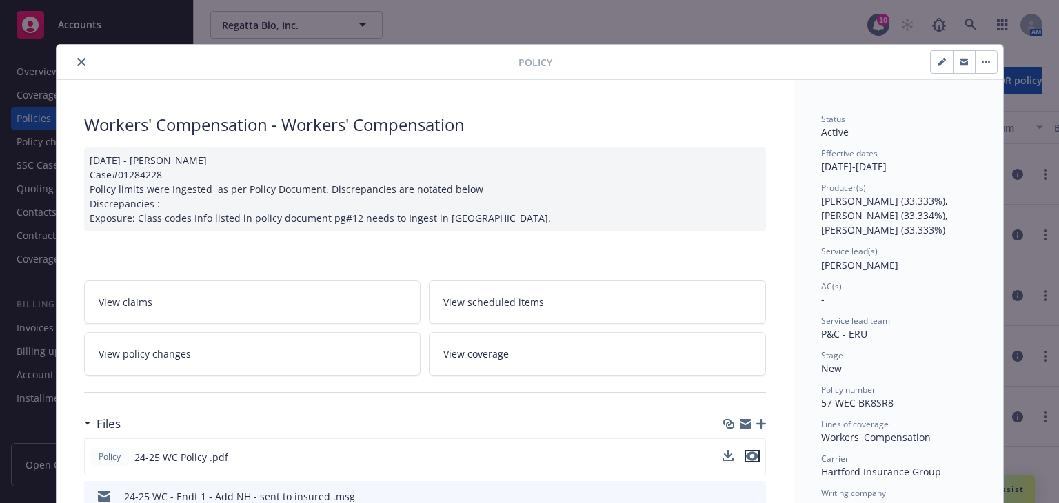
click at [750, 456] on icon "preview file" at bounding box center [752, 456] width 12 height 10
click at [77, 65] on icon "close" at bounding box center [81, 62] width 8 height 8
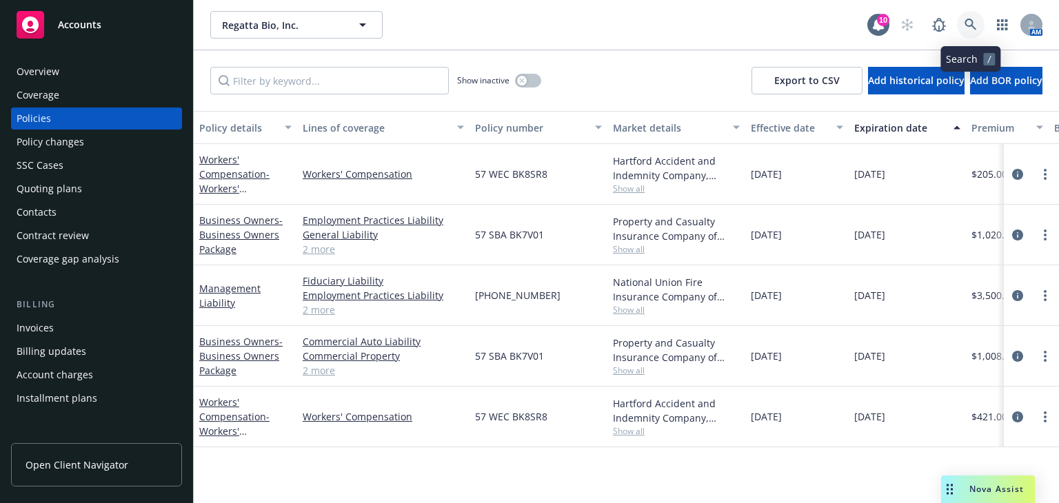
click at [977, 25] on link at bounding box center [971, 25] width 28 height 28
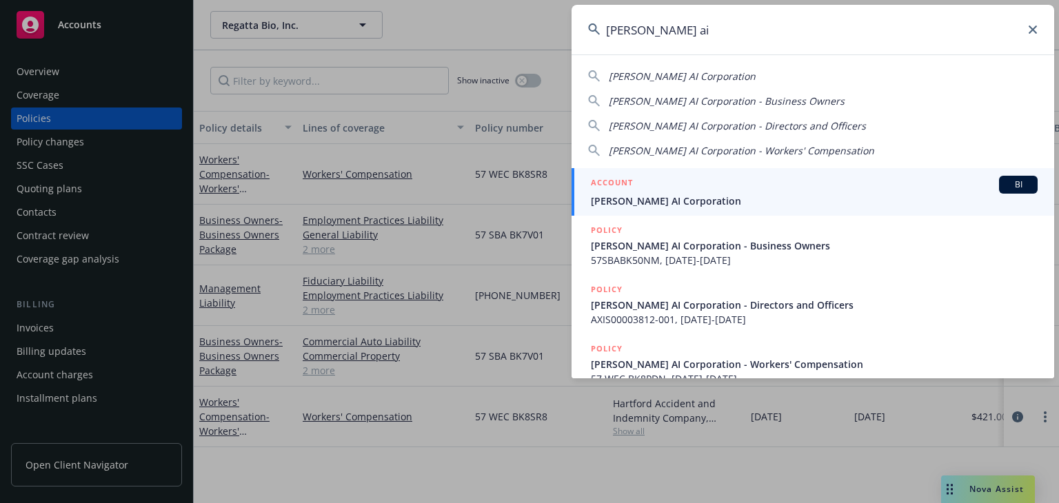
type input "[PERSON_NAME] ai"
click at [689, 192] on div "ACCOUNT BI" at bounding box center [814, 185] width 447 height 18
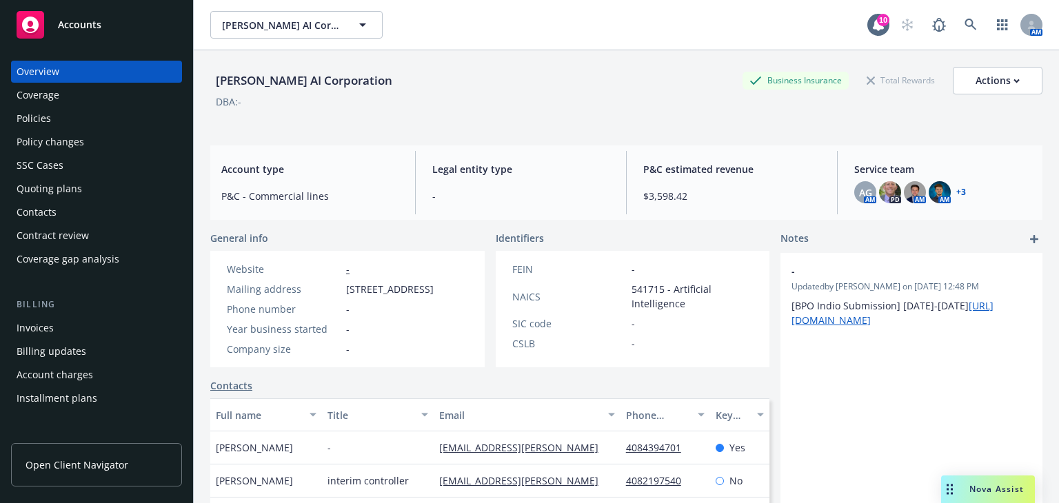
click at [83, 120] on div "Policies" at bounding box center [97, 119] width 160 height 22
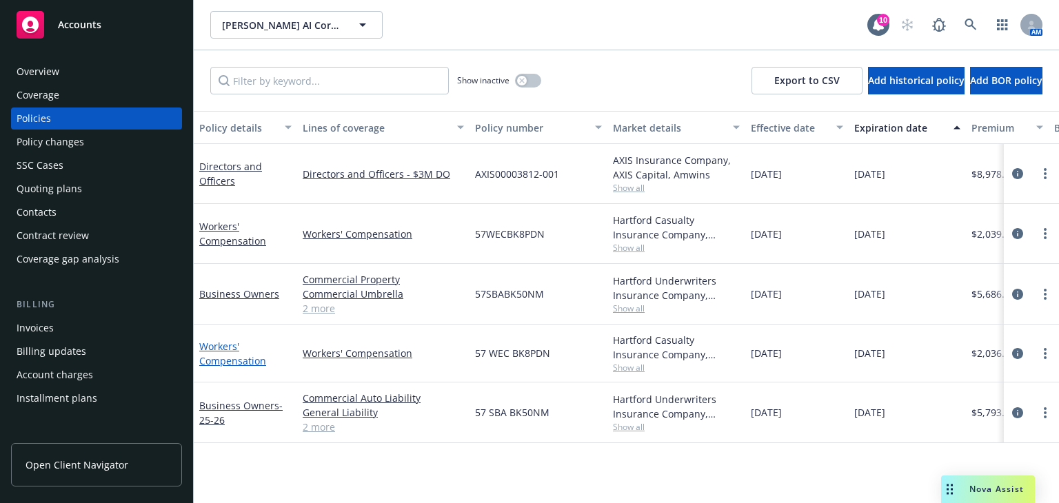
click at [232, 362] on link "Workers' Compensation" at bounding box center [232, 354] width 67 height 28
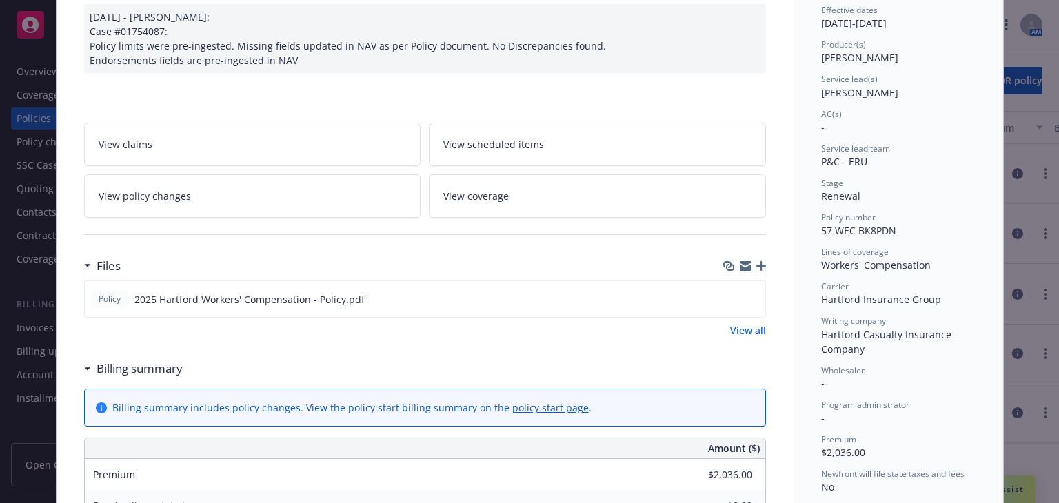
scroll to position [198, 0]
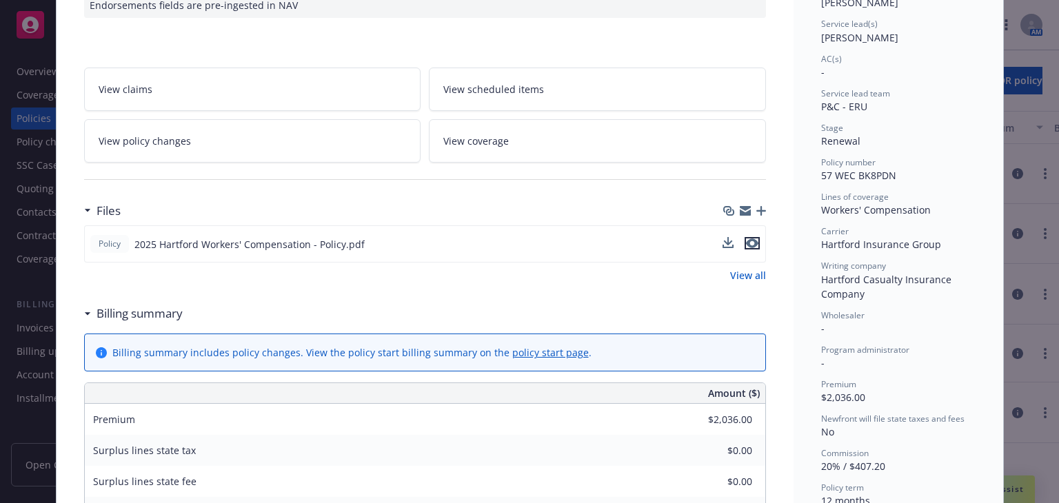
click at [746, 245] on icon "preview file" at bounding box center [752, 243] width 12 height 10
